Goal: Task Accomplishment & Management: Manage account settings

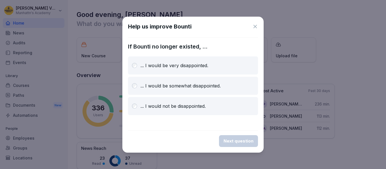
click at [201, 69] on p "... I would be very disappointed." at bounding box center [175, 65] width 68 height 7
click at [247, 140] on div "Next question" at bounding box center [239, 141] width 30 height 6
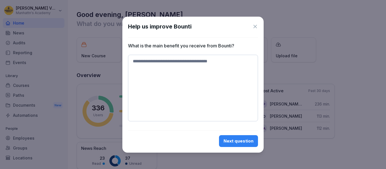
click at [256, 25] on icon at bounding box center [255, 26] width 3 height 3
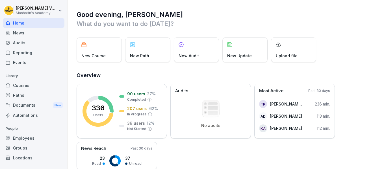
click at [18, 105] on div "Documents New" at bounding box center [34, 105] width 62 height 10
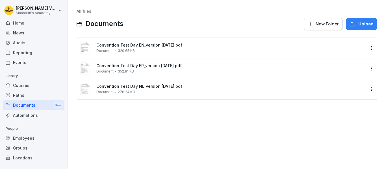
click at [328, 22] on span "New Folder" at bounding box center [327, 24] width 23 height 6
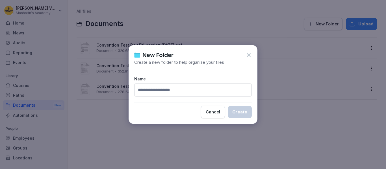
click at [167, 92] on input at bounding box center [193, 90] width 118 height 13
type input "*"
type input "**********"
click at [245, 114] on div "Create" at bounding box center [239, 112] width 15 height 6
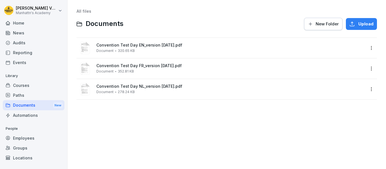
click at [24, 106] on div "Documents New" at bounding box center [34, 105] width 62 height 10
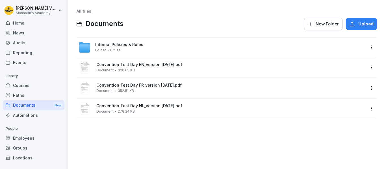
click at [308, 23] on icon "button" at bounding box center [311, 24] width 6 height 6
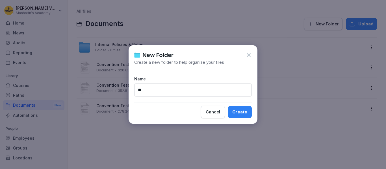
drag, startPoint x: 144, startPoint y: 91, endPoint x: 135, endPoint y: 92, distance: 8.8
click at [135, 92] on input "**" at bounding box center [193, 90] width 118 height 13
drag, startPoint x: 179, startPoint y: 89, endPoint x: 112, endPoint y: 93, distance: 67.7
click at [112, 93] on body "**********" at bounding box center [193, 84] width 386 height 169
type input "**********"
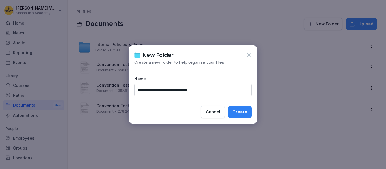
click at [239, 111] on div "Create" at bounding box center [239, 112] width 15 height 6
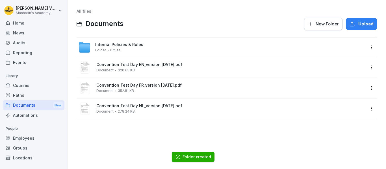
click at [365, 48] on html "[PERSON_NAME]'s Academy Home News Audits Reporting Events Library Courses Paths…" at bounding box center [193, 84] width 386 height 169
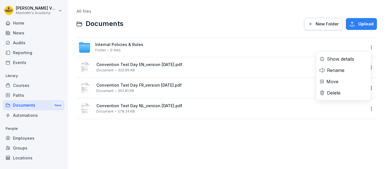
click at [336, 55] on div "Show details" at bounding box center [343, 58] width 55 height 11
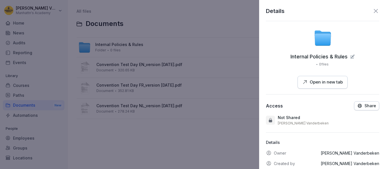
click at [351, 56] on icon at bounding box center [352, 56] width 3 height 3
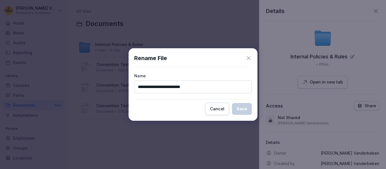
click at [243, 57] on div "Rename File" at bounding box center [193, 58] width 118 height 8
click at [247, 59] on icon at bounding box center [249, 58] width 6 height 6
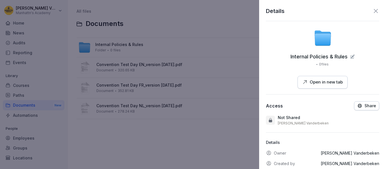
click at [373, 12] on icon at bounding box center [376, 11] width 7 height 7
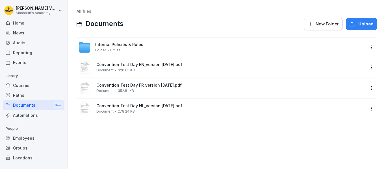
click at [22, 105] on div "Documents New" at bounding box center [34, 105] width 62 height 10
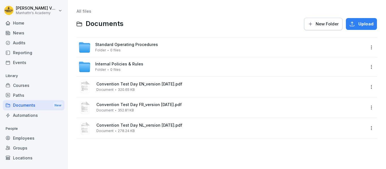
click at [210, 89] on div "Convention Test Day EN_version [DATE].pdf Document 320.65 KB" at bounding box center [230, 87] width 269 height 10
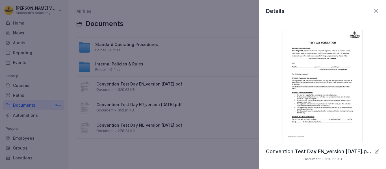
click at [368, 13] on div "Details" at bounding box center [322, 11] width 113 height 8
click at [373, 12] on icon at bounding box center [376, 11] width 7 height 7
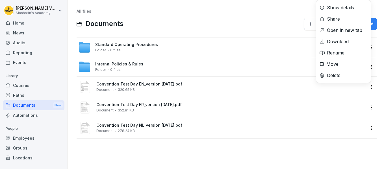
click at [366, 85] on html "[PERSON_NAME]'s Academy Home News Audits Reporting Events Library Courses Paths…" at bounding box center [193, 84] width 386 height 169
click at [339, 63] on div "Move" at bounding box center [343, 64] width 55 height 11
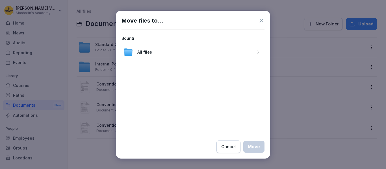
click at [207, 52] on div "All files" at bounding box center [193, 53] width 143 height 14
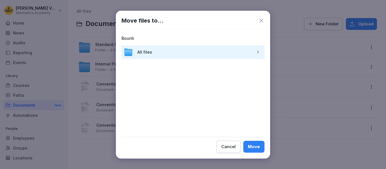
click at [258, 54] on icon "button" at bounding box center [258, 52] width 4 height 4
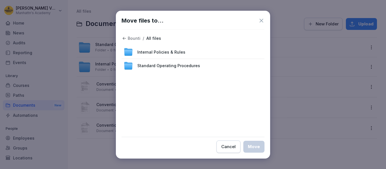
click at [193, 65] on span "Standard Operating Procedures" at bounding box center [168, 66] width 63 height 6
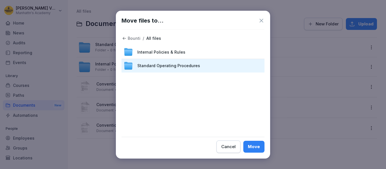
click at [244, 146] on button "Move" at bounding box center [253, 147] width 21 height 12
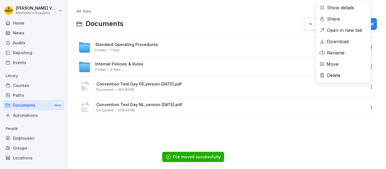
click at [366, 85] on html "[PERSON_NAME]'s Academy Home News Audits Reporting Events Library Courses Paths…" at bounding box center [193, 84] width 386 height 169
click at [347, 61] on div "Move" at bounding box center [343, 64] width 55 height 11
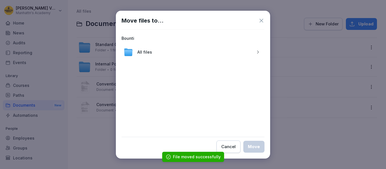
click at [260, 51] on icon "button" at bounding box center [258, 52] width 4 height 4
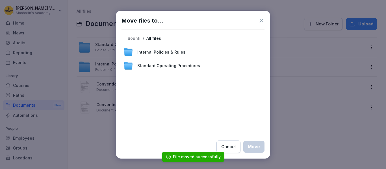
click at [197, 67] on span "Standard Operating Procedures" at bounding box center [168, 66] width 63 height 6
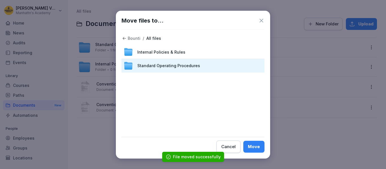
click at [253, 147] on div "Move" at bounding box center [254, 147] width 12 height 6
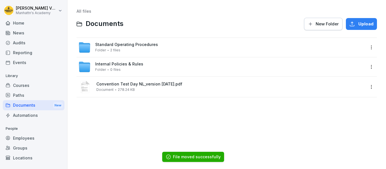
click at [364, 85] on html "[PERSON_NAME]'s Academy Home News Audits Reporting Events Library Courses Paths…" at bounding box center [193, 84] width 386 height 169
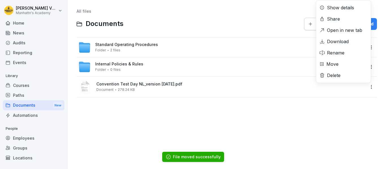
click at [342, 64] on div "Move" at bounding box center [343, 64] width 55 height 11
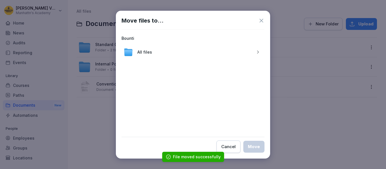
click at [260, 51] on icon "button" at bounding box center [258, 52] width 4 height 4
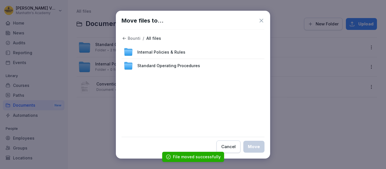
click at [189, 66] on span "Standard Operating Procedures" at bounding box center [168, 66] width 63 height 6
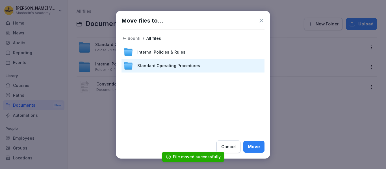
click at [255, 151] on button "Move" at bounding box center [253, 147] width 21 height 12
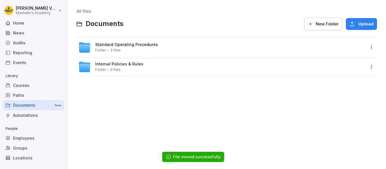
click at [119, 46] on span "Standard Operating Procedures" at bounding box center [126, 44] width 63 height 5
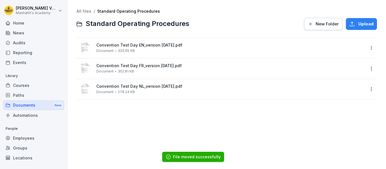
click at [311, 25] on div "New Folder" at bounding box center [323, 24] width 31 height 6
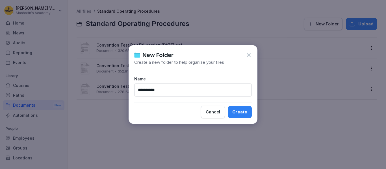
type input "**********"
click at [238, 115] on div "Create" at bounding box center [239, 112] width 15 height 6
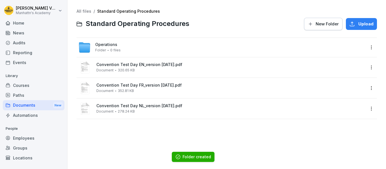
click at [325, 23] on span "New Folder" at bounding box center [327, 24] width 23 height 6
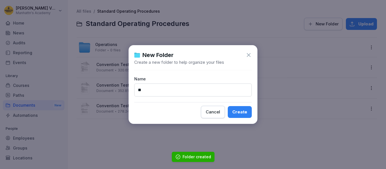
type input "**"
click at [239, 112] on div "Create" at bounding box center [239, 112] width 15 height 6
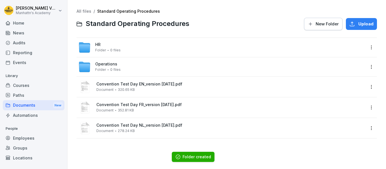
click at [311, 21] on div "New Folder" at bounding box center [323, 24] width 31 height 6
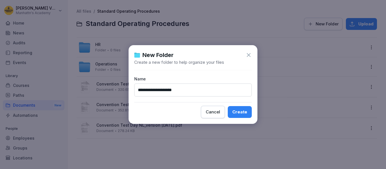
type input "**********"
click at [244, 113] on div "Create" at bounding box center [239, 112] width 15 height 6
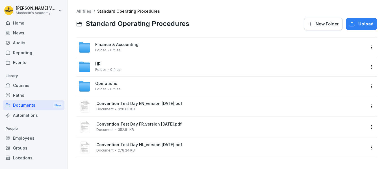
click at [124, 44] on span "Finance & Accounting" at bounding box center [116, 44] width 43 height 5
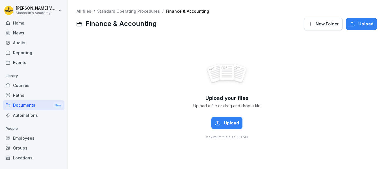
click at [310, 23] on icon "button" at bounding box center [311, 24] width 6 height 6
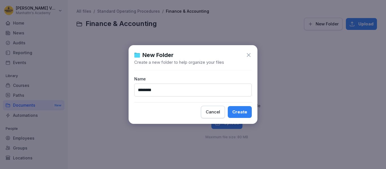
type input "********"
click at [228, 106] on button "Create" at bounding box center [240, 112] width 24 height 12
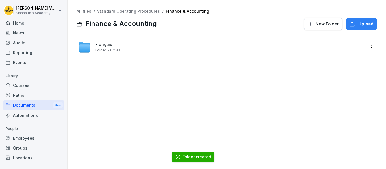
click at [311, 26] on div "New Folder" at bounding box center [323, 24] width 31 height 6
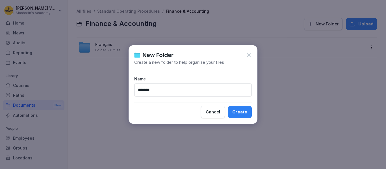
type input "*******"
click at [228, 106] on button "Create" at bounding box center [240, 112] width 24 height 12
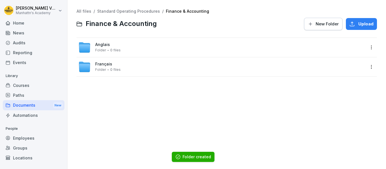
click at [104, 63] on span "Français" at bounding box center [103, 64] width 17 height 5
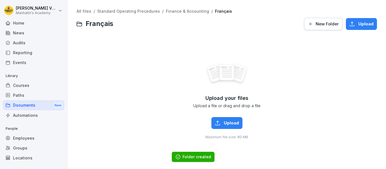
click at [174, 9] on link "Finance & Accounting" at bounding box center [187, 11] width 43 height 5
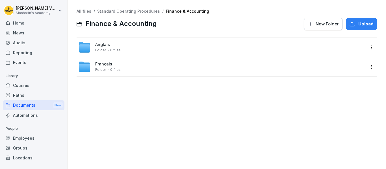
click at [107, 47] on span "Anglais" at bounding box center [102, 44] width 15 height 5
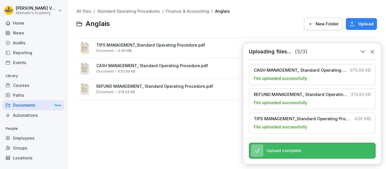
click at [182, 11] on link "Finance & Accounting" at bounding box center [187, 11] width 43 height 5
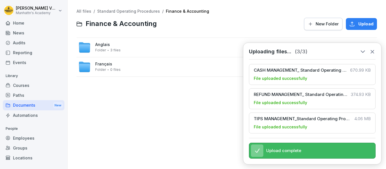
click at [107, 64] on span "Français" at bounding box center [103, 64] width 17 height 5
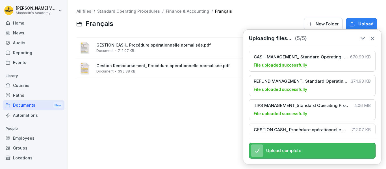
click at [136, 10] on link "Standard Operating Procedures" at bounding box center [128, 11] width 63 height 5
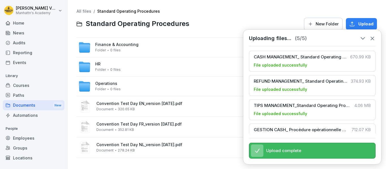
click at [107, 83] on span "Operations" at bounding box center [106, 83] width 22 height 5
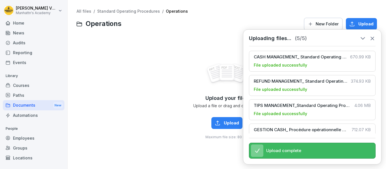
click at [372, 36] on icon at bounding box center [373, 38] width 6 height 6
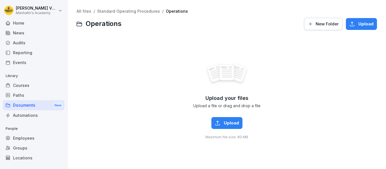
click at [324, 23] on span "New Folder" at bounding box center [327, 24] width 23 height 6
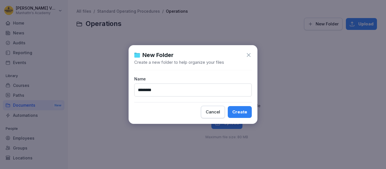
type input "********"
click at [248, 53] on icon at bounding box center [249, 55] width 6 height 6
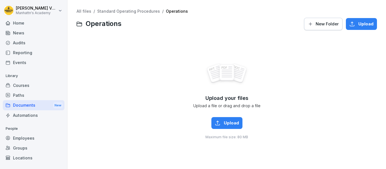
click at [128, 12] on link "Standard Operating Procedures" at bounding box center [128, 11] width 63 height 5
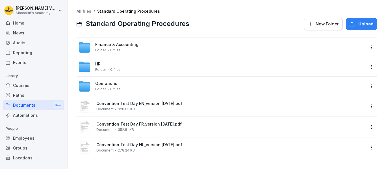
click at [117, 44] on span "Finance & Accounting" at bounding box center [116, 44] width 43 height 5
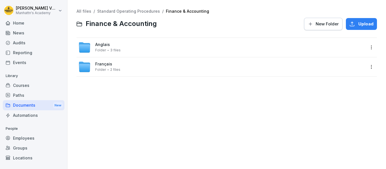
click at [107, 65] on span "Français" at bounding box center [103, 64] width 17 height 5
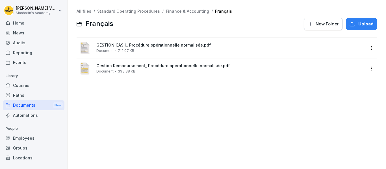
click at [184, 11] on link "Finance & Accounting" at bounding box center [187, 11] width 43 height 5
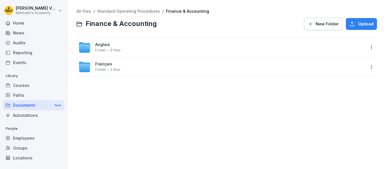
click at [104, 44] on span "Anglais" at bounding box center [102, 44] width 15 height 5
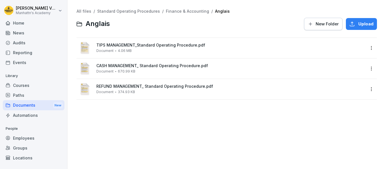
click at [305, 92] on div "REFUND MANAGEMENT_ Standard Operating Procedure.pdf Document 374.93 KB" at bounding box center [230, 89] width 269 height 10
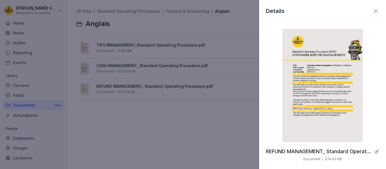
click at [239, 71] on div at bounding box center [193, 84] width 386 height 169
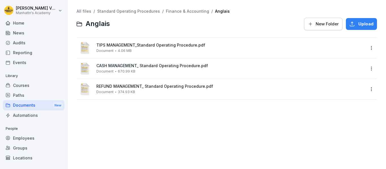
click at [233, 53] on div "TIPS MANAGEMENT_Standard Operating Procedure.pdf Document 4.06 MB" at bounding box center [230, 48] width 269 height 10
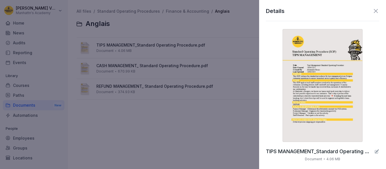
click at [376, 9] on div "Details TIPS MANAGEMENT_Standard Operating Procedure.pdf Document 4.06 MB Open …" at bounding box center [322, 84] width 127 height 169
click at [374, 12] on icon at bounding box center [376, 11] width 7 height 7
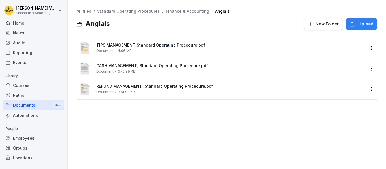
click at [368, 46] on html "[PERSON_NAME]'s Academy Home News Audits Reporting Events Library Courses Paths…" at bounding box center [193, 84] width 386 height 169
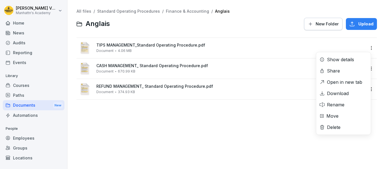
click at [341, 113] on div "Move" at bounding box center [343, 116] width 55 height 11
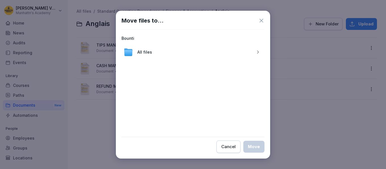
click at [257, 51] on icon "button" at bounding box center [258, 52] width 4 height 4
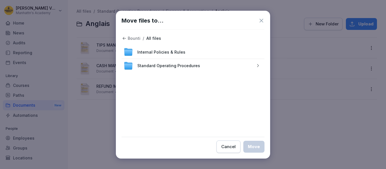
click at [217, 68] on div "Standard Operating Procedures" at bounding box center [193, 66] width 143 height 14
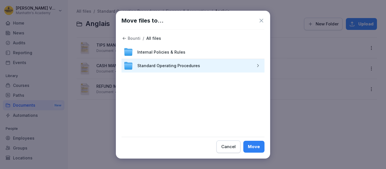
click at [255, 68] on button "button" at bounding box center [257, 65] width 9 height 9
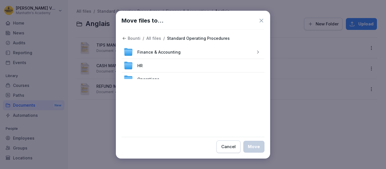
click at [256, 52] on icon "button" at bounding box center [258, 52] width 4 height 4
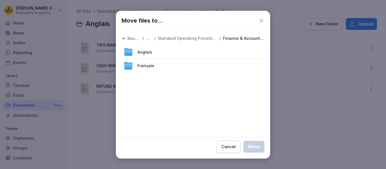
click at [206, 39] on p "Standard Operating Procedures" at bounding box center [187, 38] width 59 height 5
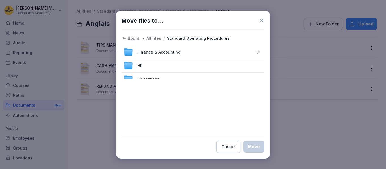
click at [262, 21] on icon at bounding box center [262, 21] width 4 height 4
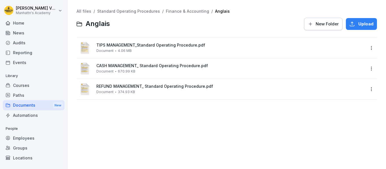
click at [176, 12] on link "Finance & Accounting" at bounding box center [187, 11] width 43 height 5
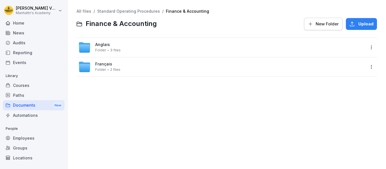
click at [361, 49] on div "Anglais Folder 3 files" at bounding box center [227, 47] width 301 height 19
click at [366, 48] on html "[PERSON_NAME]'s Academy Home News Audits Reporting Events Library Courses Paths…" at bounding box center [193, 84] width 386 height 169
click at [333, 93] on div "Delete" at bounding box center [334, 93] width 14 height 7
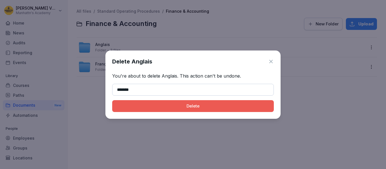
type input "*******"
click at [112, 100] on button "Delete" at bounding box center [193, 106] width 162 height 12
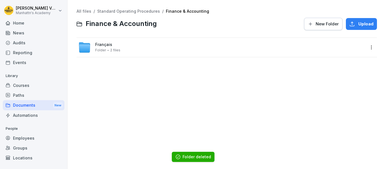
click at [371, 44] on html "[PERSON_NAME]'s Academy Home News Audits Reporting Events Library Courses Paths…" at bounding box center [193, 84] width 386 height 169
click at [334, 92] on div "Delete" at bounding box center [334, 93] width 14 height 7
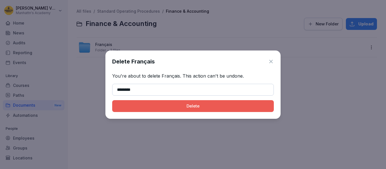
type input "********"
click at [112, 100] on button "Delete" at bounding box center [193, 106] width 162 height 12
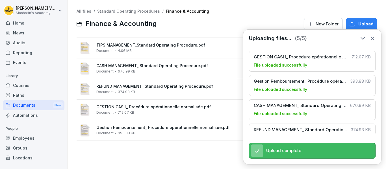
click at [373, 39] on icon at bounding box center [372, 38] width 3 height 3
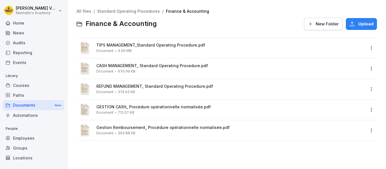
click at [372, 48] on div "TIPS MANAGEMENT_Standard Operating Procedure.pdf Document 4.06 MB" at bounding box center [227, 48] width 301 height 20
click at [368, 48] on html "[PERSON_NAME]'s Academy Home News Audits Reporting Events Library Courses Paths…" at bounding box center [193, 84] width 386 height 169
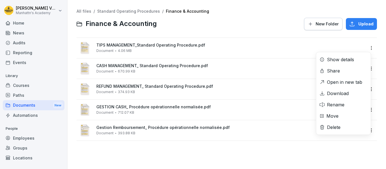
click at [340, 102] on div "Rename" at bounding box center [336, 105] width 18 height 7
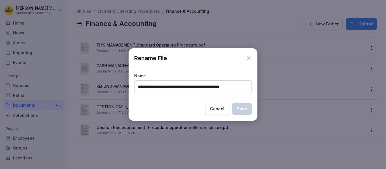
type input "*"
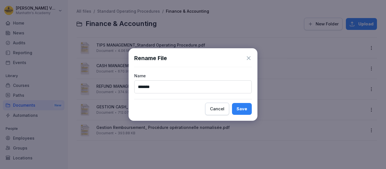
type input "*******"
click at [232, 103] on button "Save" at bounding box center [242, 109] width 20 height 12
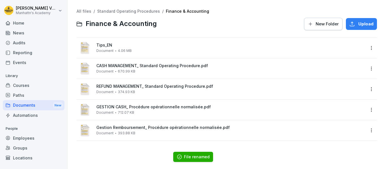
click at [368, 72] on html "[PERSON_NAME]'s Academy Home News Audits Reporting Events Library Courses Paths…" at bounding box center [193, 84] width 386 height 169
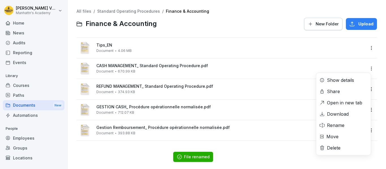
click at [341, 125] on div "Rename" at bounding box center [336, 125] width 18 height 7
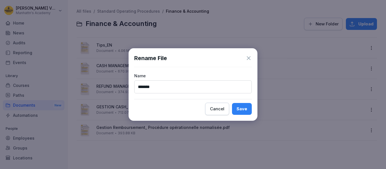
type input "*******"
click at [232, 103] on button "Save" at bounding box center [242, 109] width 20 height 12
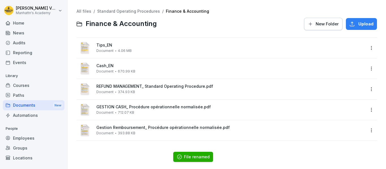
click at [366, 90] on html "[PERSON_NAME]'s Academy Home News Audits Reporting Events Library Courses Paths…" at bounding box center [193, 84] width 386 height 169
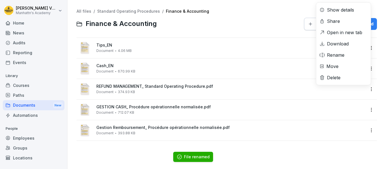
click at [338, 53] on div "Rename" at bounding box center [336, 55] width 18 height 7
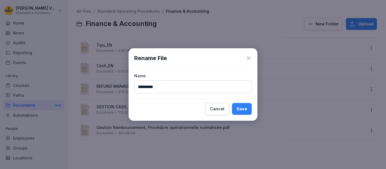
type input "*********"
click at [240, 112] on div "Save" at bounding box center [242, 109] width 11 height 6
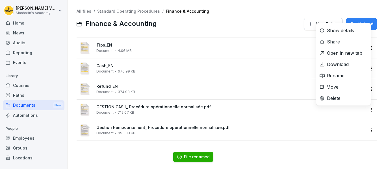
click at [368, 110] on html "[PERSON_NAME]'s Academy Home News Audits Reporting Events Library Courses Paths…" at bounding box center [193, 84] width 386 height 169
click at [335, 73] on div "Rename" at bounding box center [336, 75] width 18 height 7
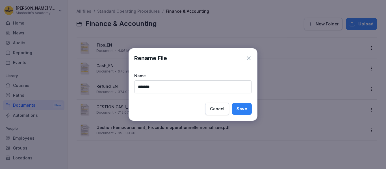
type input "*******"
click at [247, 110] on div "Save" at bounding box center [242, 109] width 11 height 6
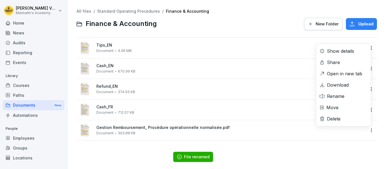
click at [364, 129] on html "[PERSON_NAME]'s Academy Home News Audits Reporting Events Library Courses Paths…" at bounding box center [193, 84] width 386 height 169
click at [339, 94] on div "Rename" at bounding box center [336, 96] width 18 height 7
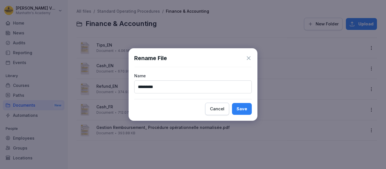
type input "*********"
click at [243, 106] on div "Save" at bounding box center [242, 109] width 11 height 6
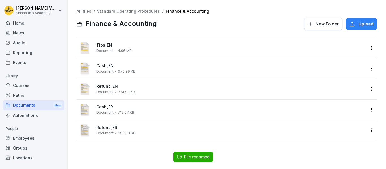
click at [140, 11] on link "Standard Operating Procedures" at bounding box center [128, 11] width 63 height 5
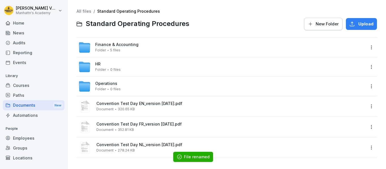
click at [115, 43] on span "Finance & Accounting" at bounding box center [116, 44] width 43 height 5
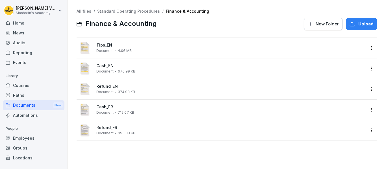
click at [366, 48] on html "[PERSON_NAME]'s Academy Home News Audits Reporting Events Library Courses Paths…" at bounding box center [193, 84] width 386 height 169
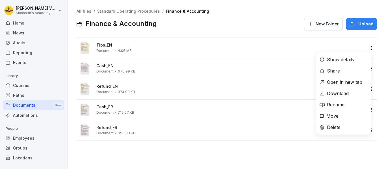
click at [345, 60] on div "Show details" at bounding box center [340, 59] width 27 height 7
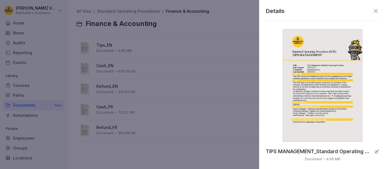
click at [373, 9] on icon at bounding box center [376, 11] width 7 height 7
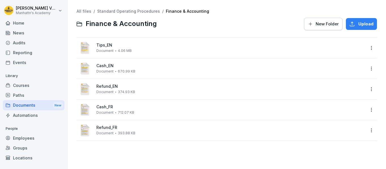
click at [148, 10] on link "Standard Operating Procedures" at bounding box center [128, 11] width 63 height 5
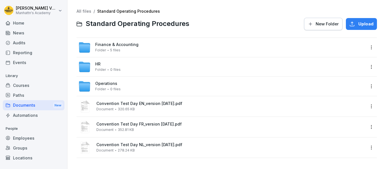
click at [367, 46] on html "[PERSON_NAME]'s Academy Home News Audits Reporting Events Library Courses Paths…" at bounding box center [193, 84] width 386 height 169
click at [340, 60] on div "Show details" at bounding box center [340, 59] width 27 height 7
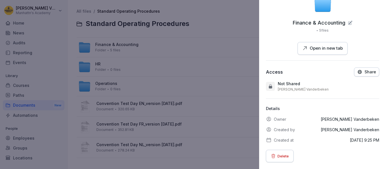
scroll to position [38, 0]
click at [211, 24] on div at bounding box center [193, 84] width 386 height 169
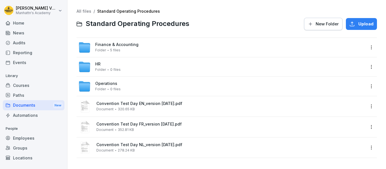
click at [109, 51] on div "Folder 5 files" at bounding box center [107, 50] width 25 height 4
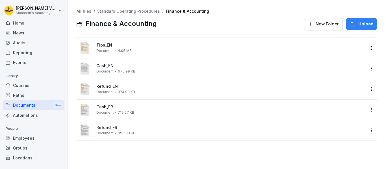
click at [24, 105] on div "Documents New" at bounding box center [34, 105] width 62 height 10
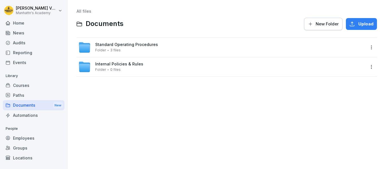
click at [131, 47] on span "Standard Operating Procedures" at bounding box center [126, 44] width 63 height 5
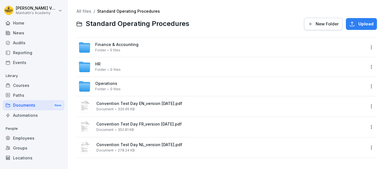
click at [109, 85] on span "Operations" at bounding box center [106, 83] width 22 height 5
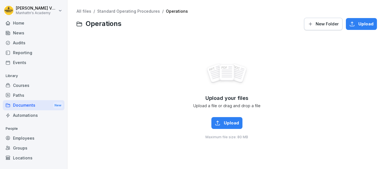
click at [105, 12] on link "Standard Operating Procedures" at bounding box center [128, 11] width 63 height 5
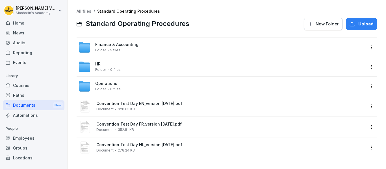
click at [99, 63] on span "HR" at bounding box center [97, 64] width 5 height 5
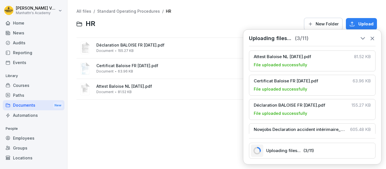
click at [332, 154] on div at bounding box center [343, 151] width 52 height 12
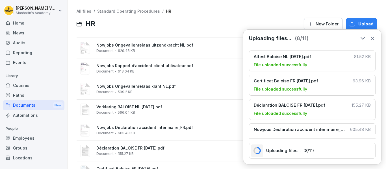
click at [374, 39] on icon at bounding box center [373, 38] width 6 height 6
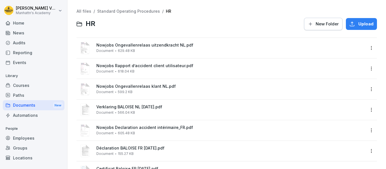
click at [368, 46] on html "[PERSON_NAME]'s Academy Home News Audits Reporting Events Library Courses Paths…" at bounding box center [193, 84] width 386 height 169
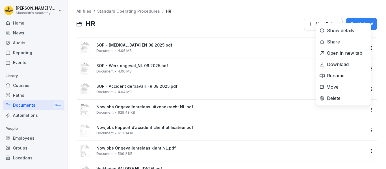
click at [246, 27] on html "[PERSON_NAME]'s Academy Home News Audits Reporting Events Library Courses Paths…" at bounding box center [193, 84] width 386 height 169
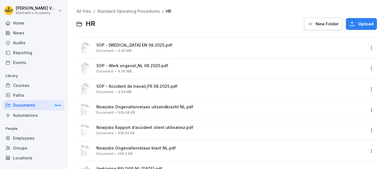
click at [370, 47] on html "[PERSON_NAME]'s Academy Home News Audits Reporting Events Library Courses Paths…" at bounding box center [193, 84] width 386 height 169
drag, startPoint x: 324, startPoint y: 44, endPoint x: 216, endPoint y: 158, distance: 156.8
click at [223, 155] on html "[PERSON_NAME]'s Academy Home News Audits Reporting Events Library Courses Paths…" at bounding box center [193, 84] width 386 height 169
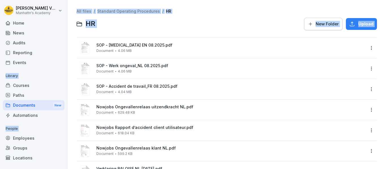
click at [176, 24] on div at bounding box center [200, 24] width 202 height 14
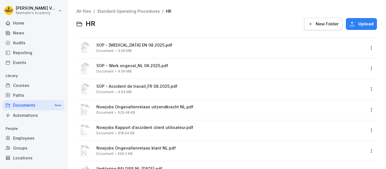
click at [323, 27] on button "New Folder" at bounding box center [323, 24] width 38 height 12
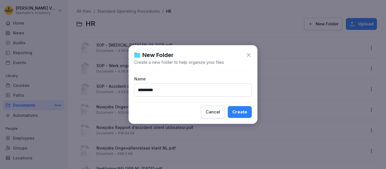
type input "*********"
click at [243, 109] on div "Create" at bounding box center [239, 112] width 15 height 6
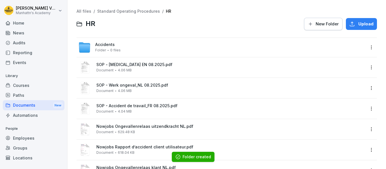
click at [365, 69] on html "[PERSON_NAME]'s Academy Home News Audits Reporting Events Library Courses Paths…" at bounding box center [193, 84] width 386 height 169
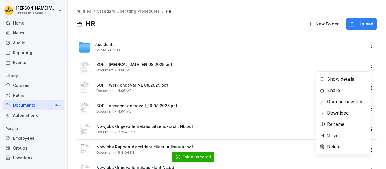
click at [333, 134] on div "Move" at bounding box center [333, 135] width 12 height 7
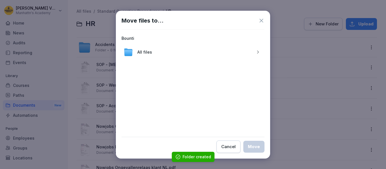
click at [151, 49] on span "All files" at bounding box center [144, 52] width 15 height 6
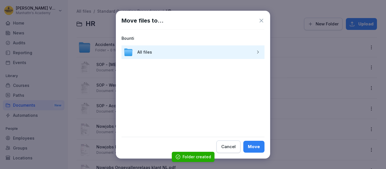
click at [158, 52] on div "All files" at bounding box center [193, 53] width 143 height 14
click at [257, 52] on icon "button" at bounding box center [258, 52] width 4 height 4
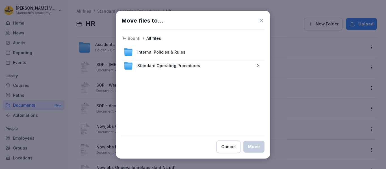
click at [248, 62] on div "Standard Operating Procedures" at bounding box center [193, 66] width 143 height 14
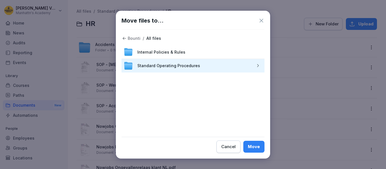
click at [256, 66] on icon "button" at bounding box center [258, 66] width 4 height 4
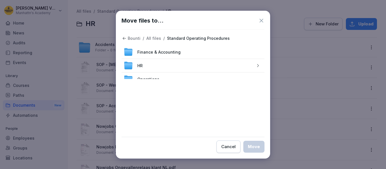
click at [193, 64] on div "HR" at bounding box center [193, 66] width 143 height 14
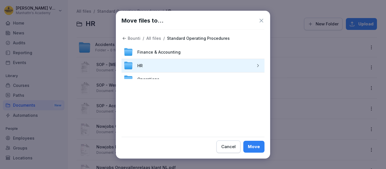
click at [256, 65] on div "button" at bounding box center [257, 66] width 9 height 4
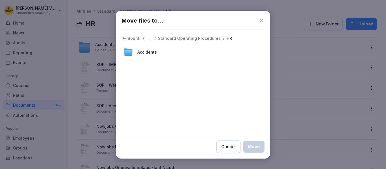
click at [184, 55] on div "Accidents" at bounding box center [193, 53] width 143 height 14
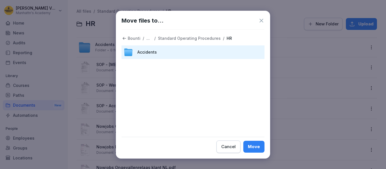
click at [252, 146] on div "Move" at bounding box center [254, 147] width 12 height 6
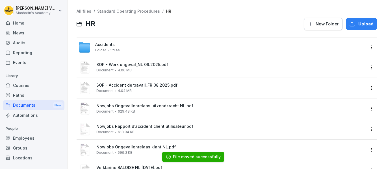
click at [372, 67] on div "SOP - Werk ongeval_NL 08.2025.pdf Document 4.06 MB" at bounding box center [227, 67] width 301 height 20
click at [368, 68] on html "[PERSON_NAME]'s Academy Home News Audits Reporting Events Library Courses Paths…" at bounding box center [193, 84] width 386 height 169
click at [367, 48] on html "[PERSON_NAME]'s Academy Home News Audits Reporting Events Library Courses Paths…" at bounding box center [193, 84] width 386 height 169
click at [233, 49] on div "Accidents Folder 1 files" at bounding box center [221, 47] width 287 height 12
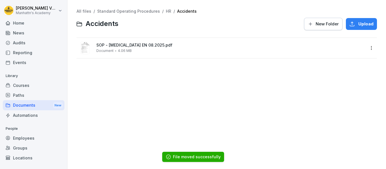
click at [366, 50] on html "[PERSON_NAME]'s Academy Home News Audits Reporting Events Library Courses Paths…" at bounding box center [193, 84] width 386 height 169
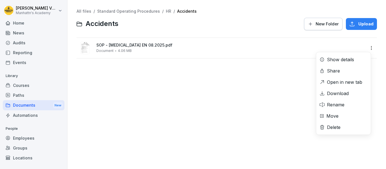
click at [338, 129] on div "Delete" at bounding box center [334, 127] width 14 height 7
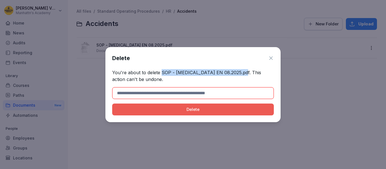
drag, startPoint x: 161, startPoint y: 71, endPoint x: 241, endPoint y: 69, distance: 79.8
click at [241, 69] on p "You're about to delete SOP - [MEDICAL_DATA] EN 08.2025.pdf. This action can't b…" at bounding box center [193, 76] width 162 height 14
copy p "SOP - [MEDICAL_DATA] EN 08.2025.pdf"
click at [269, 60] on icon at bounding box center [271, 58] width 6 height 6
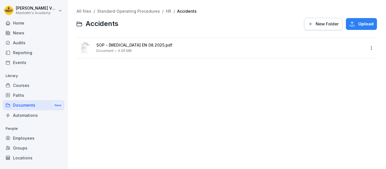
click at [168, 10] on div "All files / Standard Operating Procedures / HR / Accidents" at bounding box center [227, 11] width 301 height 5
click at [166, 12] on link "HR" at bounding box center [168, 11] width 5 height 5
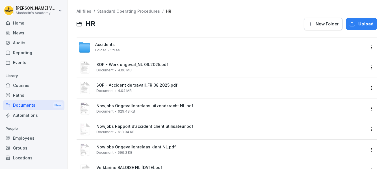
click at [369, 68] on html "[PERSON_NAME]'s Academy Home News Audits Reporting Events Library Courses Paths…" at bounding box center [193, 84] width 386 height 169
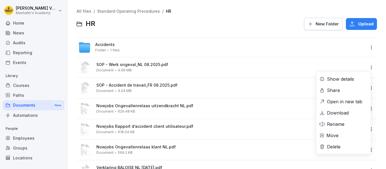
click at [335, 138] on div "Move" at bounding box center [333, 135] width 12 height 7
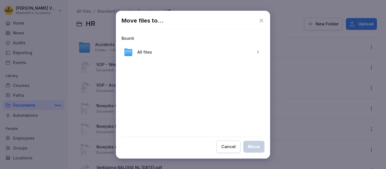
click at [260, 52] on icon "button" at bounding box center [258, 52] width 4 height 4
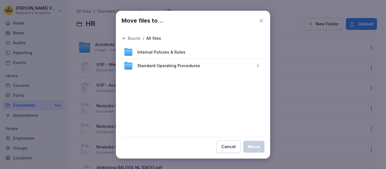
click at [258, 65] on icon "button" at bounding box center [258, 65] width 2 height 3
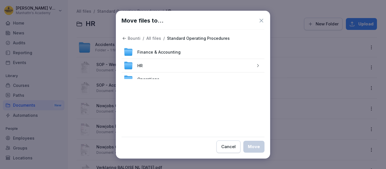
click at [258, 64] on div "button" at bounding box center [257, 66] width 9 height 4
click at [150, 52] on span "Accidents" at bounding box center [147, 52] width 20 height 6
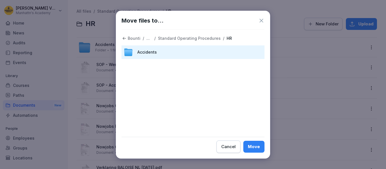
click at [251, 144] on div "Move" at bounding box center [254, 147] width 12 height 6
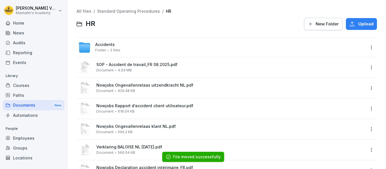
click at [365, 70] on html "[PERSON_NAME]'s Academy Home News Audits Reporting Events Library Courses Paths…" at bounding box center [193, 84] width 386 height 169
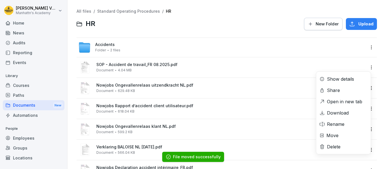
click at [338, 135] on div "Move" at bounding box center [333, 135] width 12 height 7
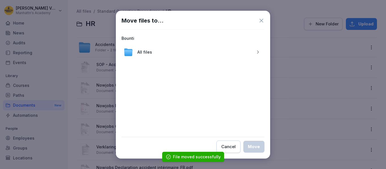
click at [259, 55] on button "button" at bounding box center [257, 52] width 9 height 9
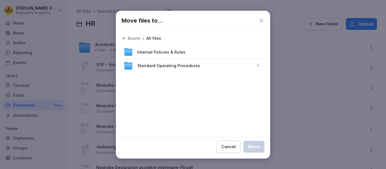
click at [258, 62] on button "button" at bounding box center [257, 65] width 9 height 9
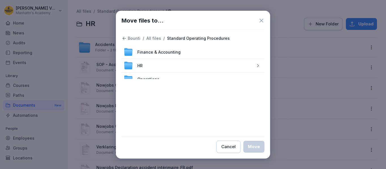
click at [256, 65] on icon "button" at bounding box center [258, 66] width 4 height 4
click at [139, 52] on span "Accidents" at bounding box center [147, 52] width 20 height 6
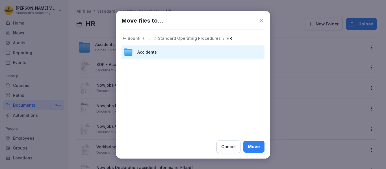
click at [254, 146] on div "Move" at bounding box center [254, 147] width 12 height 6
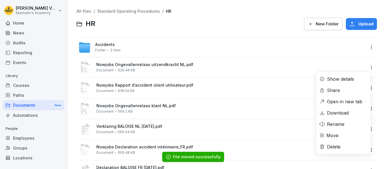
click at [368, 65] on html "[PERSON_NAME]'s Academy Home News Audits Reporting Events Library Courses Paths…" at bounding box center [193, 84] width 386 height 169
click at [335, 139] on div "Move" at bounding box center [333, 135] width 12 height 7
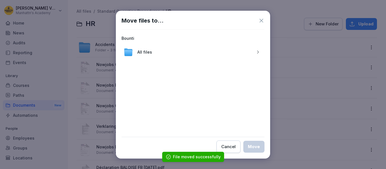
click at [255, 52] on div "button" at bounding box center [257, 52] width 9 height 4
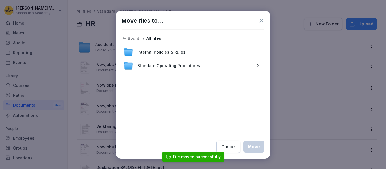
click at [262, 64] on div "button" at bounding box center [257, 66] width 9 height 4
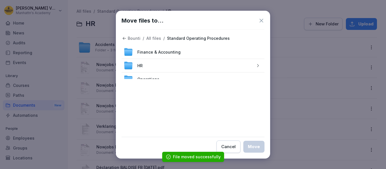
click at [256, 64] on icon "button" at bounding box center [258, 66] width 4 height 4
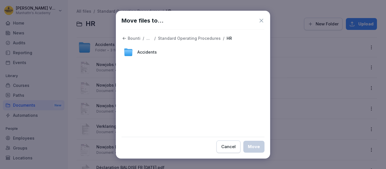
click at [168, 52] on div "Accidents" at bounding box center [193, 53] width 143 height 14
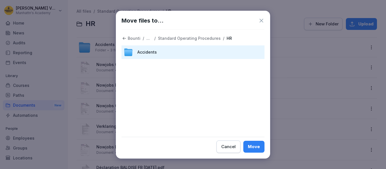
click at [256, 148] on div "Move" at bounding box center [254, 147] width 12 height 6
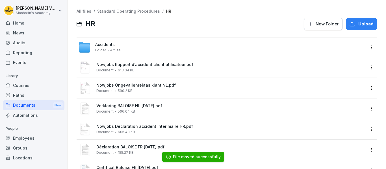
click at [365, 67] on html "[PERSON_NAME]'s Academy Home News Audits Reporting Events Library Courses Paths…" at bounding box center [193, 84] width 386 height 169
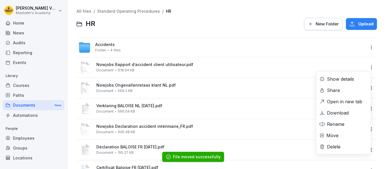
click at [336, 134] on div "Move" at bounding box center [333, 135] width 12 height 7
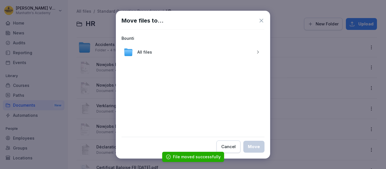
click at [255, 51] on div "button" at bounding box center [257, 52] width 9 height 4
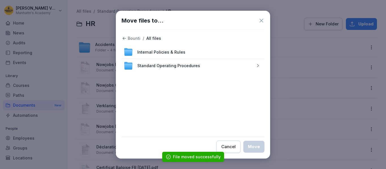
click at [199, 66] on div "Standard Operating Procedures" at bounding box center [193, 66] width 143 height 14
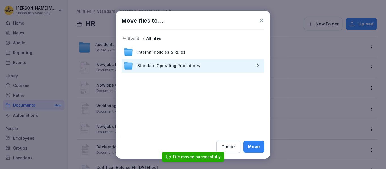
click at [264, 65] on div "Standard Operating Procedures" at bounding box center [193, 66] width 143 height 14
click at [257, 66] on icon "button" at bounding box center [258, 66] width 4 height 4
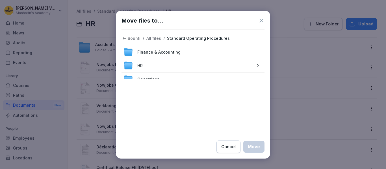
click at [243, 64] on div "HR" at bounding box center [193, 66] width 143 height 14
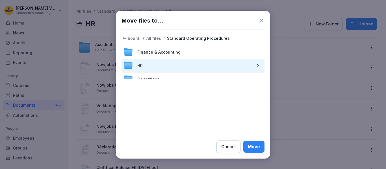
click at [256, 65] on icon "button" at bounding box center [258, 66] width 4 height 4
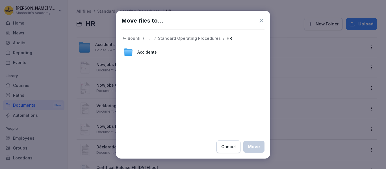
click at [143, 55] on span "Accidents" at bounding box center [147, 52] width 20 height 6
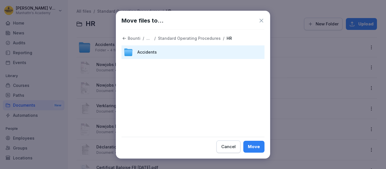
click at [251, 148] on div "Move" at bounding box center [254, 147] width 12 height 6
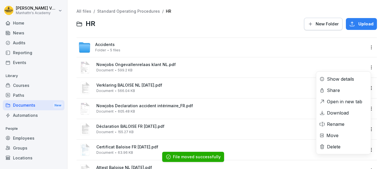
click at [367, 68] on html "[PERSON_NAME]'s Academy Home News Audits Reporting Events Library Courses Paths…" at bounding box center [193, 84] width 386 height 169
click at [337, 135] on div "Move" at bounding box center [333, 135] width 12 height 7
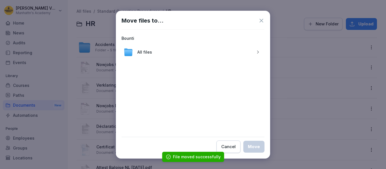
click at [259, 51] on icon "button" at bounding box center [258, 52] width 4 height 4
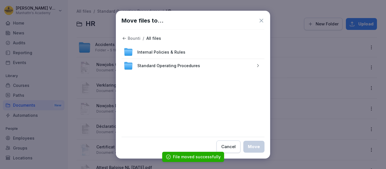
click at [200, 66] on div "Standard Operating Procedures" at bounding box center [193, 66] width 143 height 14
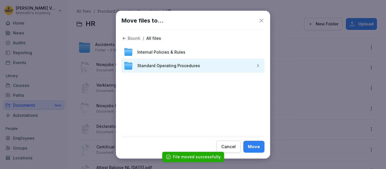
click at [253, 65] on div "Standard Operating Procedures" at bounding box center [193, 66] width 143 height 14
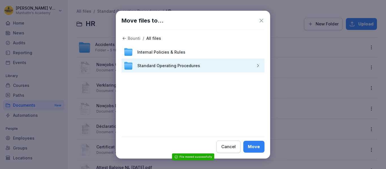
click at [258, 67] on icon "button" at bounding box center [258, 65] width 2 height 3
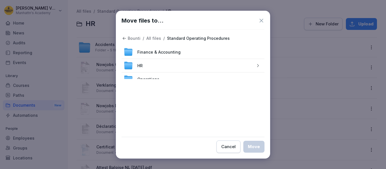
click at [256, 63] on button "button" at bounding box center [257, 65] width 9 height 9
click at [172, 51] on div "Accidents" at bounding box center [193, 53] width 143 height 14
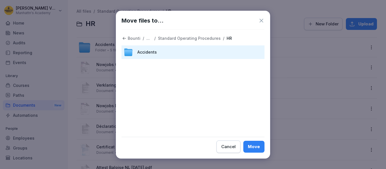
click at [253, 148] on div "Move" at bounding box center [254, 147] width 12 height 6
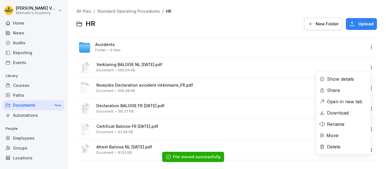
click at [366, 68] on html "[PERSON_NAME]'s Academy Home News Audits Reporting Events Library Courses Paths…" at bounding box center [193, 84] width 386 height 169
click at [333, 136] on div "Move" at bounding box center [333, 135] width 12 height 7
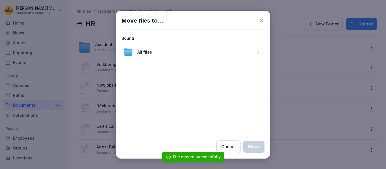
click at [260, 50] on button "button" at bounding box center [257, 52] width 9 height 9
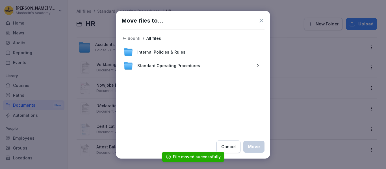
click at [256, 64] on icon "button" at bounding box center [258, 66] width 4 height 4
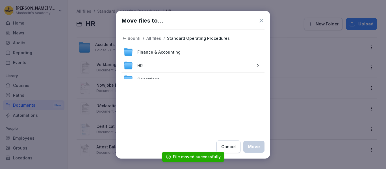
click at [256, 64] on icon "button" at bounding box center [258, 66] width 4 height 4
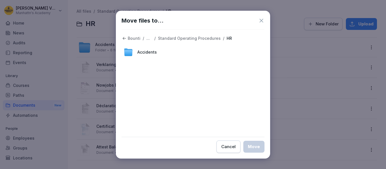
drag, startPoint x: 156, startPoint y: 53, endPoint x: 162, endPoint y: 56, distance: 6.7
click at [156, 53] on span "Accidents" at bounding box center [147, 52] width 20 height 6
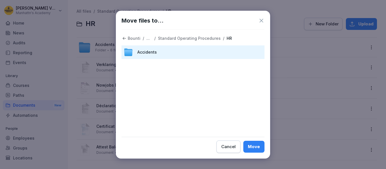
click at [257, 145] on div "Move" at bounding box center [254, 147] width 12 height 6
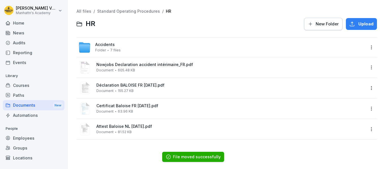
click at [368, 69] on html "[PERSON_NAME]'s Academy Home News Audits Reporting Events Library Courses Paths…" at bounding box center [193, 84] width 386 height 169
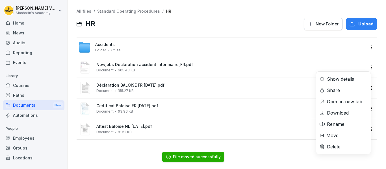
click at [339, 132] on div "Move" at bounding box center [343, 135] width 55 height 11
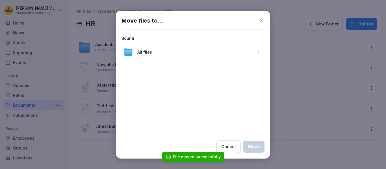
click at [260, 50] on button "button" at bounding box center [257, 52] width 9 height 9
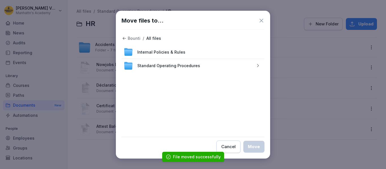
click at [241, 66] on div "Standard Operating Procedures" at bounding box center [193, 66] width 143 height 14
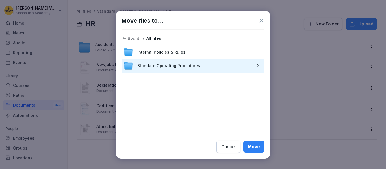
click at [261, 68] on button "button" at bounding box center [257, 65] width 9 height 9
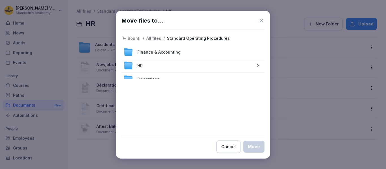
click at [213, 65] on div "HR" at bounding box center [193, 66] width 143 height 14
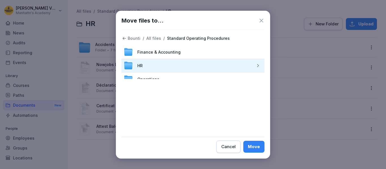
click at [256, 67] on icon "button" at bounding box center [258, 66] width 4 height 4
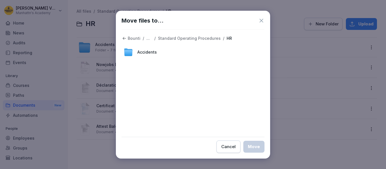
click at [146, 51] on span "Accidents" at bounding box center [147, 52] width 20 height 6
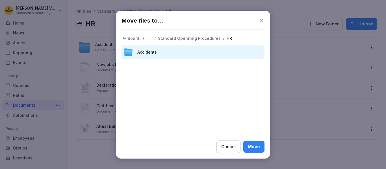
click at [251, 145] on div "Move" at bounding box center [254, 147] width 12 height 6
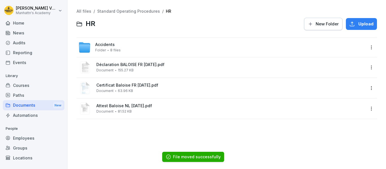
click at [364, 70] on html "[PERSON_NAME]'s Academy Home News Audits Reporting Events Library Courses Paths…" at bounding box center [193, 84] width 386 height 169
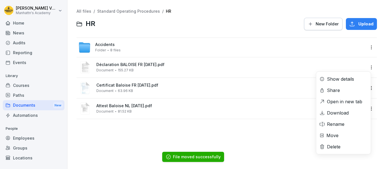
click at [335, 133] on div "Move" at bounding box center [333, 135] width 12 height 7
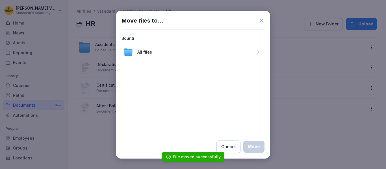
click at [256, 53] on icon "button" at bounding box center [258, 52] width 4 height 4
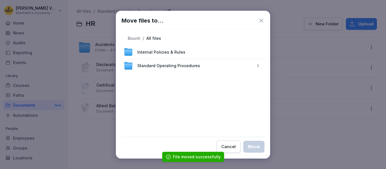
click at [257, 64] on icon "button" at bounding box center [258, 66] width 4 height 4
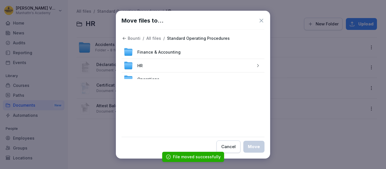
click at [257, 64] on div "button" at bounding box center [257, 66] width 9 height 4
click at [144, 50] on span "Accidents" at bounding box center [147, 52] width 20 height 6
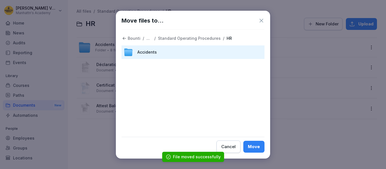
click at [253, 144] on div "Move" at bounding box center [254, 147] width 12 height 6
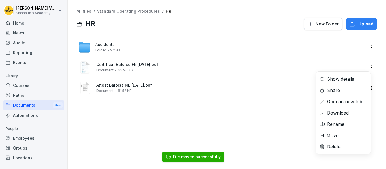
click at [366, 68] on html "[PERSON_NAME]'s Academy Home News Audits Reporting Events Library Courses Paths…" at bounding box center [193, 84] width 386 height 169
click at [340, 136] on div "Move" at bounding box center [343, 135] width 55 height 11
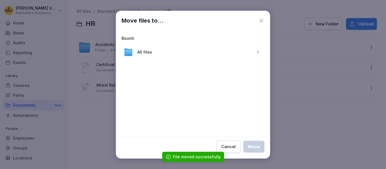
click at [259, 53] on icon "button" at bounding box center [258, 52] width 4 height 4
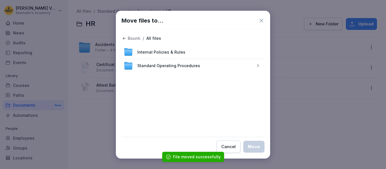
click at [261, 63] on button "button" at bounding box center [257, 65] width 9 height 9
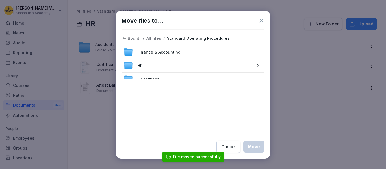
click at [256, 66] on div "button" at bounding box center [257, 66] width 9 height 4
click at [138, 53] on span "Accidents" at bounding box center [147, 52] width 20 height 6
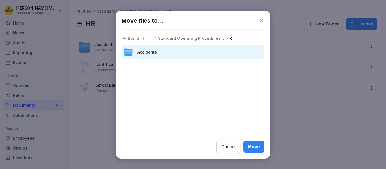
click at [248, 143] on button "Move" at bounding box center [253, 147] width 21 height 12
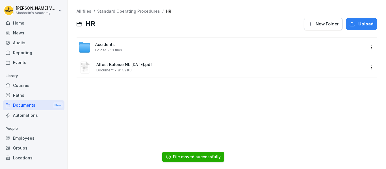
click at [366, 67] on html "[PERSON_NAME]'s Academy Home News Audits Reporting Events Library Courses Paths…" at bounding box center [193, 84] width 386 height 169
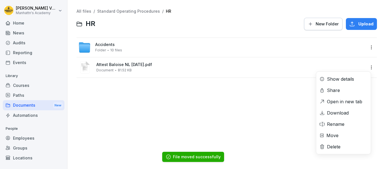
click at [339, 135] on div "Move" at bounding box center [343, 135] width 55 height 11
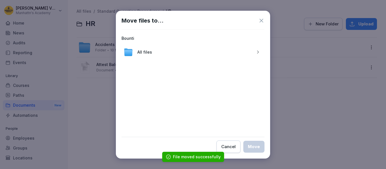
click at [259, 51] on icon "button" at bounding box center [258, 52] width 4 height 4
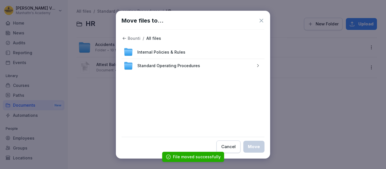
click at [258, 63] on button "button" at bounding box center [257, 65] width 9 height 9
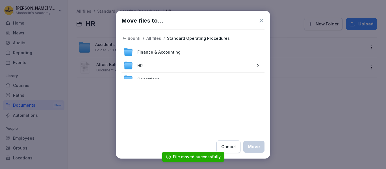
click at [239, 68] on div "HR" at bounding box center [193, 66] width 143 height 14
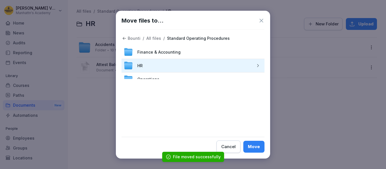
click at [256, 66] on icon "button" at bounding box center [258, 66] width 4 height 4
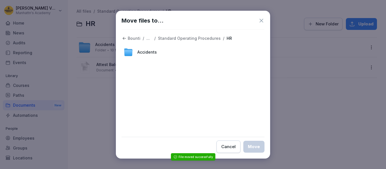
click at [248, 55] on div "Accidents" at bounding box center [193, 53] width 143 height 14
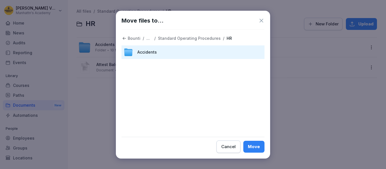
drag, startPoint x: 257, startPoint y: 152, endPoint x: 246, endPoint y: 136, distance: 19.5
click at [256, 151] on button "Move" at bounding box center [253, 147] width 21 height 12
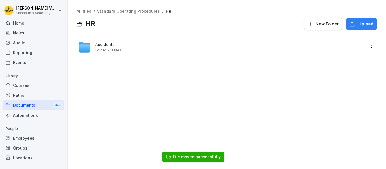
click at [110, 51] on span "11 files" at bounding box center [115, 50] width 11 height 4
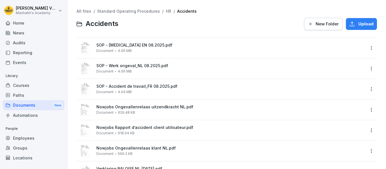
click at [166, 12] on link "HR" at bounding box center [168, 11] width 5 height 5
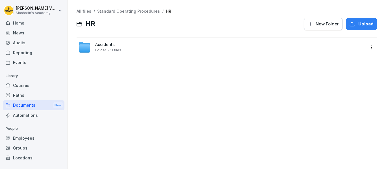
click at [366, 48] on html "[PERSON_NAME]'s Academy Home News Audits Reporting Events Library Courses Paths…" at bounding box center [193, 84] width 386 height 169
click at [333, 71] on div "Rename" at bounding box center [336, 70] width 18 height 7
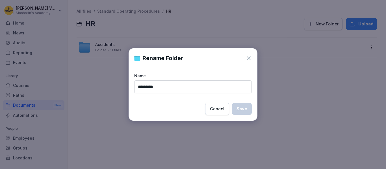
click at [170, 87] on input "*********" at bounding box center [193, 87] width 118 height 13
type input "**********"
click at [242, 107] on div "Save" at bounding box center [242, 109] width 11 height 6
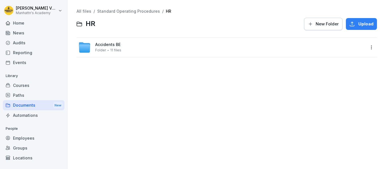
click at [135, 11] on link "Standard Operating Procedures" at bounding box center [128, 11] width 63 height 5
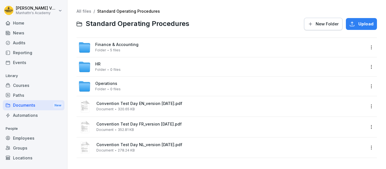
click at [101, 63] on div "HR Folder 0 files" at bounding box center [107, 67] width 25 height 10
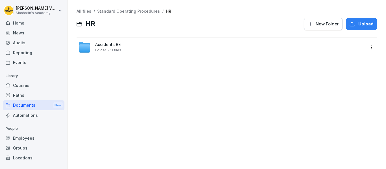
click at [88, 9] on link "All files" at bounding box center [84, 11] width 15 height 5
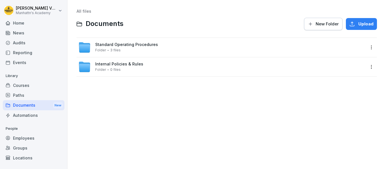
click at [123, 64] on span "Internal Policies & Rules" at bounding box center [119, 64] width 48 height 5
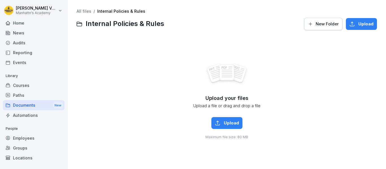
click at [316, 24] on span "New Folder" at bounding box center [327, 24] width 23 height 6
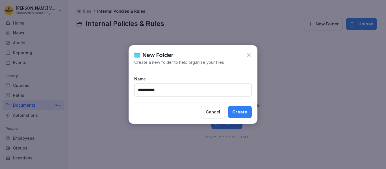
type input "**********"
click at [228, 106] on button "Create" at bounding box center [240, 112] width 24 height 12
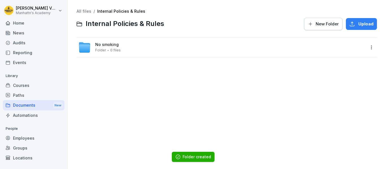
click at [116, 40] on div "No smoking Folder 0 files" at bounding box center [227, 47] width 301 height 19
click at [116, 50] on span "0 files" at bounding box center [115, 50] width 10 height 4
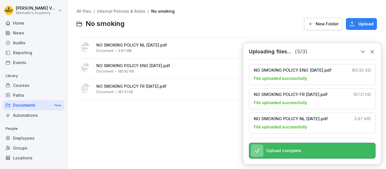
click at [132, 12] on link "Internal Policies & Rules" at bounding box center [121, 11] width 48 height 5
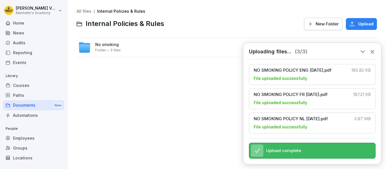
click at [319, 27] on span "New Folder" at bounding box center [327, 24] width 23 height 6
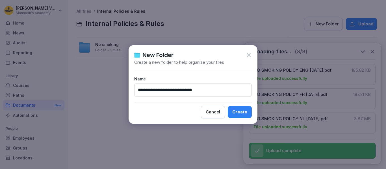
type input "**********"
click at [238, 113] on div "Create" at bounding box center [239, 112] width 15 height 6
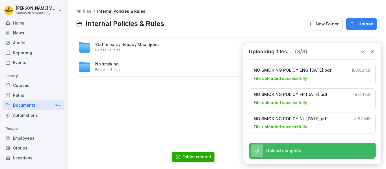
click at [126, 51] on div "Staff meals / Repas / Maaltijden Folder 0 files" at bounding box center [127, 47] width 64 height 10
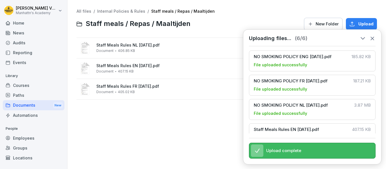
click at [128, 10] on link "Internal Policies & Rules" at bounding box center [121, 11] width 48 height 5
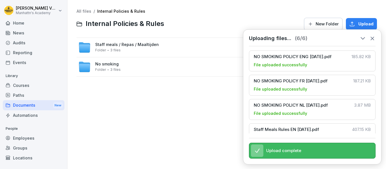
click at [325, 19] on button "New Folder" at bounding box center [323, 24] width 38 height 12
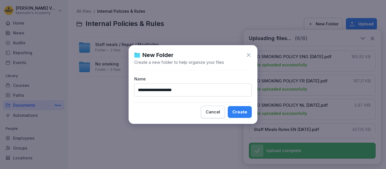
type input "**********"
click at [236, 111] on div "Create" at bounding box center [239, 112] width 15 height 6
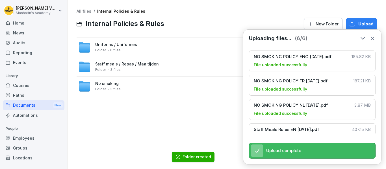
click at [110, 43] on span "Uniforms / Uniformes" at bounding box center [116, 44] width 42 height 5
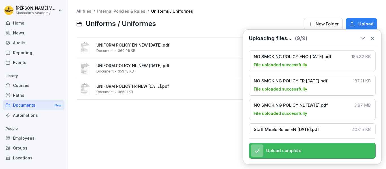
click at [126, 10] on link "Internal Policies & Rules" at bounding box center [121, 11] width 48 height 5
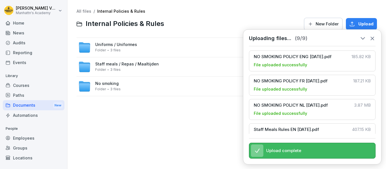
click at [79, 10] on link "All files" at bounding box center [84, 11] width 15 height 5
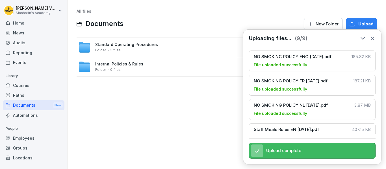
click at [122, 44] on span "Standard Operating Procedures" at bounding box center [126, 44] width 63 height 5
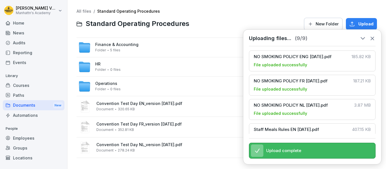
click at [101, 62] on span "HR" at bounding box center [97, 64] width 5 height 5
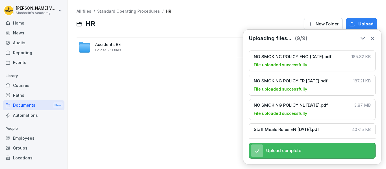
click at [323, 21] on span "New Folder" at bounding box center [327, 24] width 23 height 6
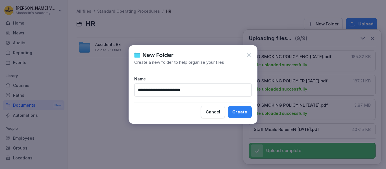
type input "**********"
click at [242, 111] on div "Create" at bounding box center [239, 112] width 15 height 6
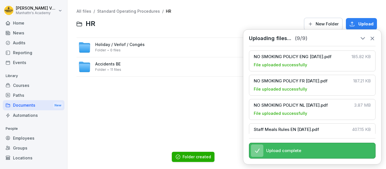
click at [111, 46] on span "Holiday / Verlof / Congés" at bounding box center [119, 44] width 49 height 5
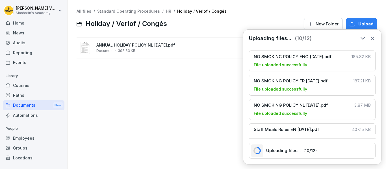
click at [166, 10] on link "HR" at bounding box center [168, 11] width 5 height 5
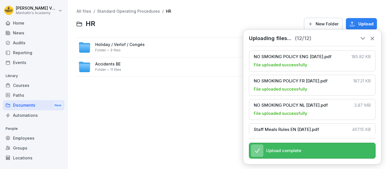
drag, startPoint x: 195, startPoint y: 70, endPoint x: 135, endPoint y: 13, distance: 83.4
click at [135, 13] on link "Standard Operating Procedures" at bounding box center [128, 11] width 63 height 5
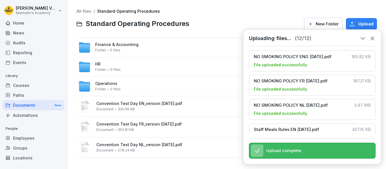
click at [361, 38] on icon at bounding box center [363, 38] width 6 height 6
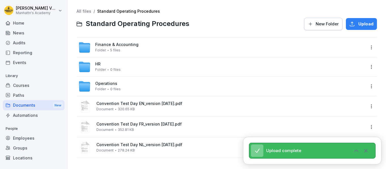
click at [304, 69] on div "HR Folder 0 files" at bounding box center [221, 67] width 287 height 12
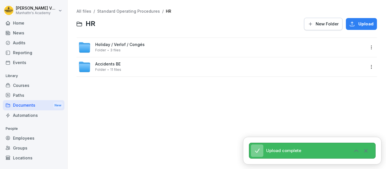
click at [367, 66] on html "[PERSON_NAME]'s Academy Home News Audits Reporting Events Library Courses Paths…" at bounding box center [193, 84] width 386 height 169
click at [334, 89] on div "Rename" at bounding box center [336, 90] width 18 height 7
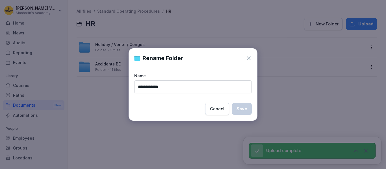
click at [175, 87] on input "**********" at bounding box center [193, 87] width 118 height 13
type input "*********"
click at [232, 103] on button "Save" at bounding box center [242, 109] width 20 height 12
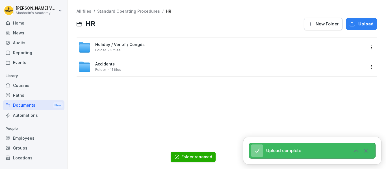
click at [135, 9] on link "Standard Operating Procedures" at bounding box center [128, 11] width 63 height 5
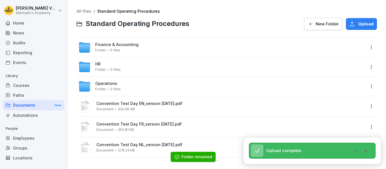
click at [366, 69] on html "[PERSON_NAME]'s Academy Home News Audits Reporting Events Library Courses Paths…" at bounding box center [193, 84] width 386 height 169
click at [329, 94] on div "Rename" at bounding box center [343, 89] width 55 height 11
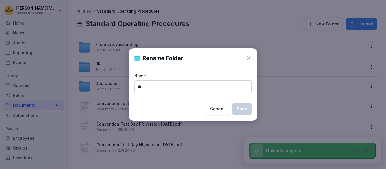
click at [164, 84] on input "**" at bounding box center [193, 87] width 118 height 13
click at [162, 89] on input "**" at bounding box center [193, 87] width 118 height 13
type input "*****"
click at [232, 103] on button "Save" at bounding box center [242, 109] width 20 height 12
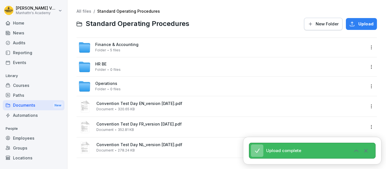
click at [105, 85] on span "Operations" at bounding box center [106, 83] width 22 height 5
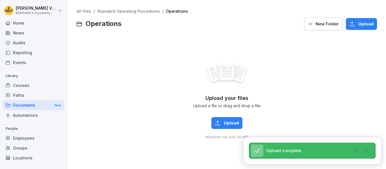
click at [327, 22] on span "New Folder" at bounding box center [327, 24] width 23 height 6
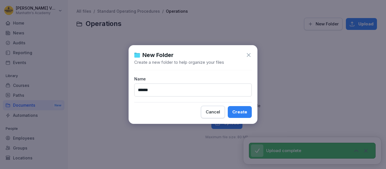
type input "*****"
click at [240, 112] on div "Create" at bounding box center [239, 112] width 15 height 6
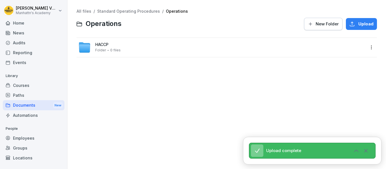
click at [107, 45] on span "HACCP" at bounding box center [101, 44] width 13 height 5
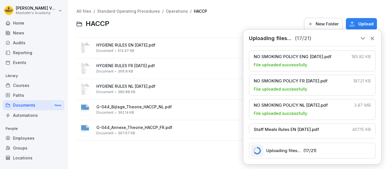
click at [180, 12] on link "Operations" at bounding box center [177, 11] width 22 height 5
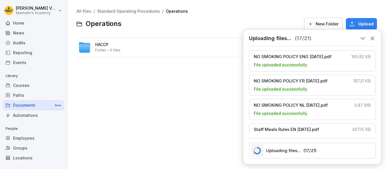
click at [362, 39] on icon at bounding box center [363, 39] width 4 height 2
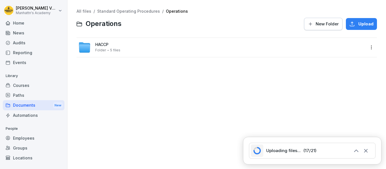
click at [127, 12] on link "Standard Operating Procedures" at bounding box center [128, 11] width 63 height 5
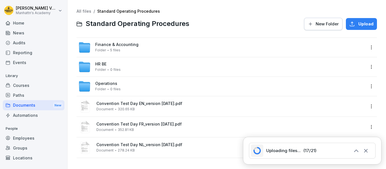
click at [109, 44] on span "Finance & Accounting" at bounding box center [116, 44] width 43 height 5
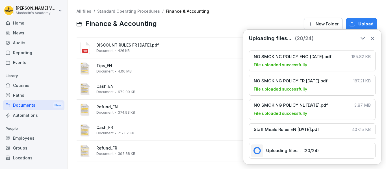
click at [128, 10] on link "Standard Operating Procedures" at bounding box center [128, 11] width 63 height 5
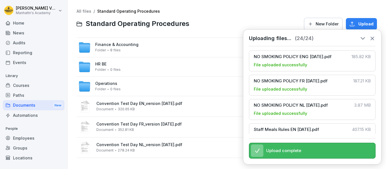
click at [105, 83] on span "Operations" at bounding box center [106, 83] width 22 height 5
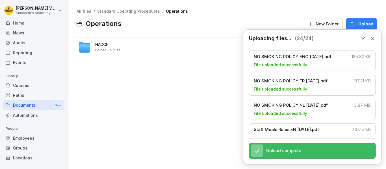
click at [325, 20] on button "New Folder" at bounding box center [323, 24] width 38 height 12
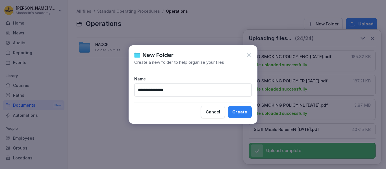
type input "**********"
click at [228, 106] on button "Create" at bounding box center [240, 112] width 24 height 12
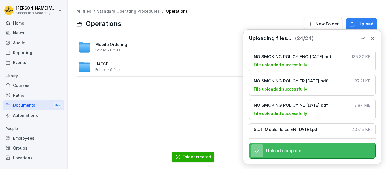
click at [111, 42] on span "Mobile Ordering" at bounding box center [111, 44] width 32 height 5
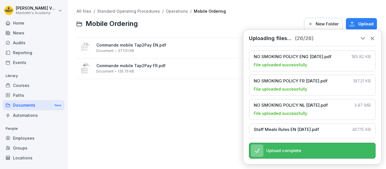
click at [174, 14] on span "Operations" at bounding box center [177, 11] width 22 height 5
click at [176, 11] on link "Operations" at bounding box center [177, 11] width 22 height 5
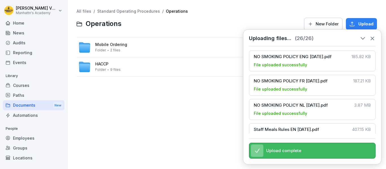
click at [318, 25] on span "New Folder" at bounding box center [327, 24] width 23 height 6
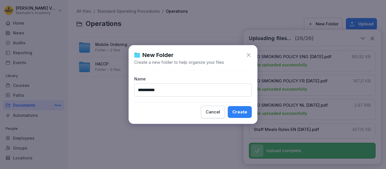
type input "**********"
click at [244, 113] on div "Create" at bounding box center [239, 112] width 15 height 6
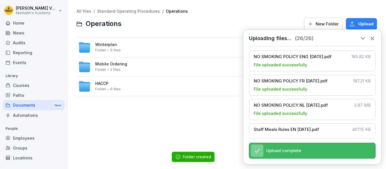
click at [102, 42] on div "Winterplan Folder 0 files" at bounding box center [221, 47] width 287 height 12
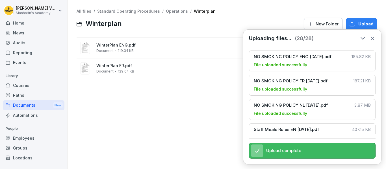
click at [176, 10] on link "Operations" at bounding box center [177, 11] width 22 height 5
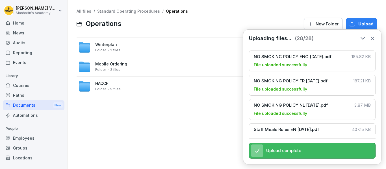
click at [324, 23] on span "New Folder" at bounding box center [327, 24] width 23 height 6
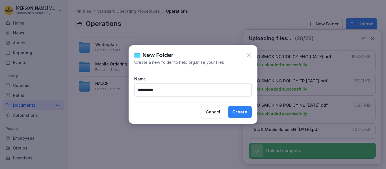
type input "*********"
click at [228, 106] on button "Create" at bounding box center [240, 112] width 24 height 12
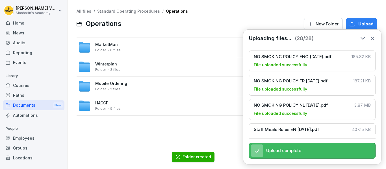
click at [113, 45] on span "MarketMan" at bounding box center [106, 44] width 23 height 5
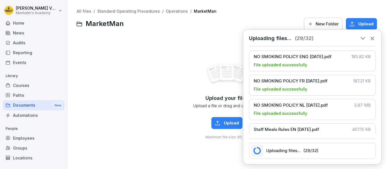
click at [166, 10] on link "Operations" at bounding box center [177, 11] width 22 height 5
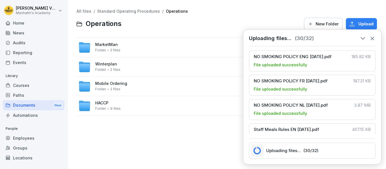
click at [328, 23] on span "New Folder" at bounding box center [327, 24] width 23 height 6
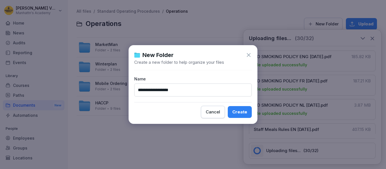
type input "**********"
click at [228, 106] on button "Create" at bounding box center [240, 112] width 24 height 12
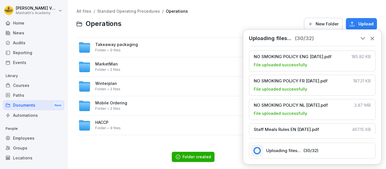
click at [115, 44] on span "Takeaway packaging" at bounding box center [116, 44] width 43 height 5
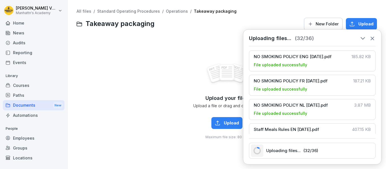
click at [365, 41] on icon at bounding box center [363, 38] width 6 height 6
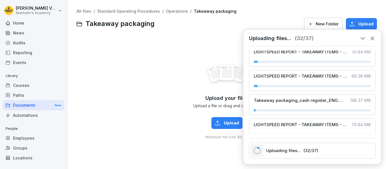
scroll to position [817, 0]
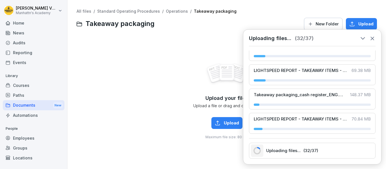
click at [129, 12] on link "Standard Operating Procedures" at bounding box center [128, 11] width 63 height 5
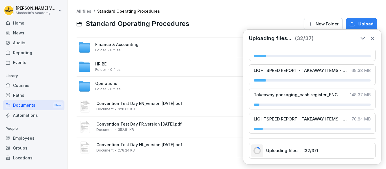
click at [102, 65] on span "HR BE" at bounding box center [100, 64] width 11 height 5
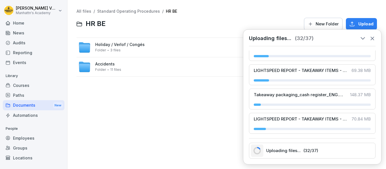
click at [316, 24] on span "New Folder" at bounding box center [327, 24] width 23 height 6
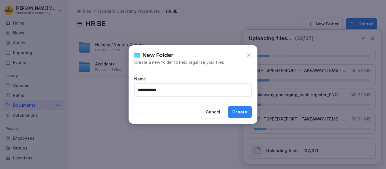
type input "**********"
click at [238, 115] on div "Create" at bounding box center [239, 112] width 15 height 6
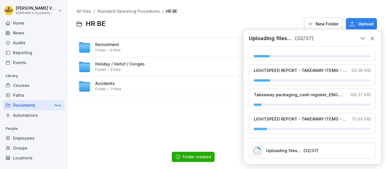
click at [113, 45] on span "Recruitment" at bounding box center [107, 44] width 24 height 5
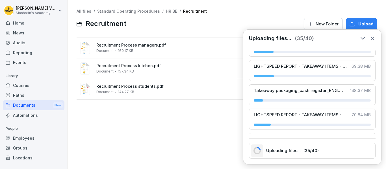
click at [170, 12] on link "HR BE" at bounding box center [171, 11] width 11 height 5
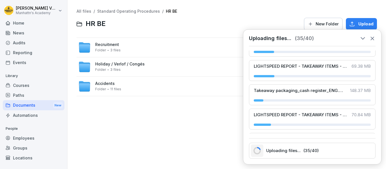
click at [140, 10] on link "Standard Operating Procedures" at bounding box center [128, 11] width 63 height 5
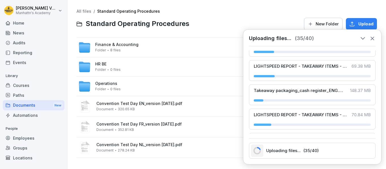
click at [84, 11] on link "All files" at bounding box center [84, 11] width 15 height 5
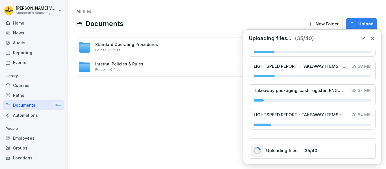
click at [115, 62] on span "Internal Policies & Rules" at bounding box center [119, 64] width 48 height 5
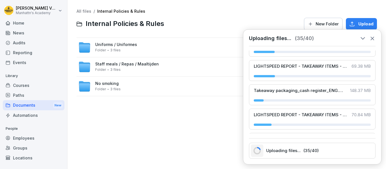
click at [82, 11] on link "All files" at bounding box center [84, 11] width 15 height 5
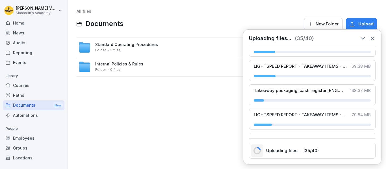
click at [118, 64] on span "Internal Policies & Rules" at bounding box center [119, 64] width 48 height 5
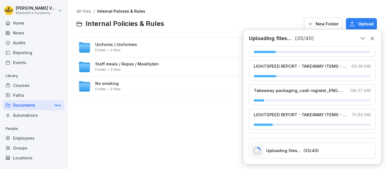
click at [85, 10] on link "All files" at bounding box center [84, 11] width 15 height 5
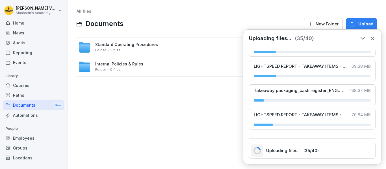
click at [108, 45] on span "Standard Operating Procedures" at bounding box center [126, 44] width 63 height 5
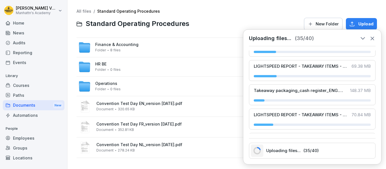
scroll to position [2, 0]
click at [363, 39] on icon at bounding box center [363, 39] width 4 height 2
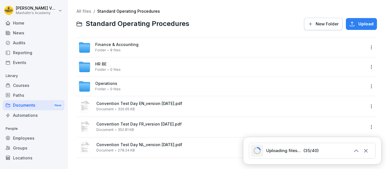
click at [366, 103] on html "[PERSON_NAME]'s Academy Home News Audits Reporting Events Library Courses Paths…" at bounding box center [193, 84] width 386 height 169
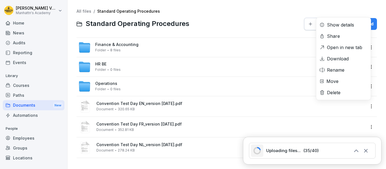
click at [99, 62] on html "[PERSON_NAME]'s Academy Home News Audits Reporting Events Library Courses Paths…" at bounding box center [193, 84] width 386 height 169
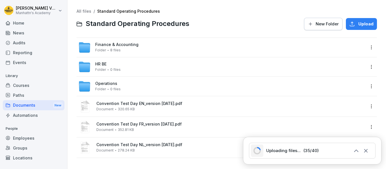
click at [99, 62] on span "HR BE" at bounding box center [100, 64] width 11 height 5
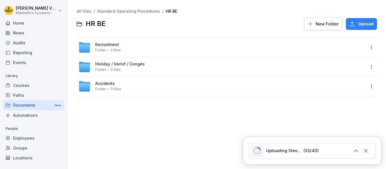
click at [109, 45] on span "Recruitment" at bounding box center [107, 44] width 24 height 5
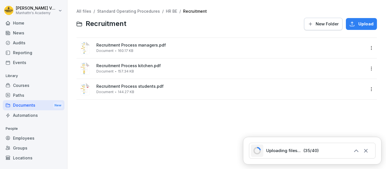
click at [323, 23] on span "New Folder" at bounding box center [327, 24] width 23 height 6
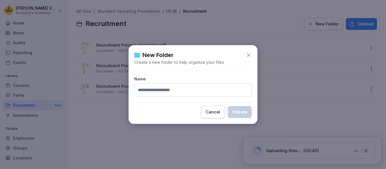
click at [163, 90] on input at bounding box center [193, 90] width 118 height 13
type input "**********"
click at [243, 114] on div "Create" at bounding box center [239, 112] width 15 height 6
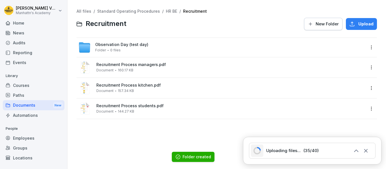
click at [147, 12] on link "Standard Operating Procedures" at bounding box center [128, 11] width 63 height 5
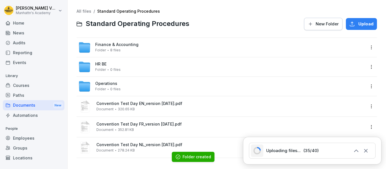
click at [367, 109] on html "[PERSON_NAME]'s Academy Home News Audits Reporting Events Library Courses Paths…" at bounding box center [193, 84] width 386 height 169
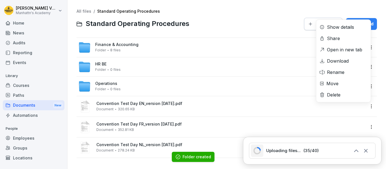
click at [335, 81] on div "Move" at bounding box center [333, 83] width 12 height 7
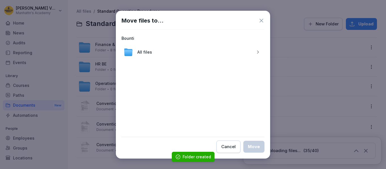
click at [256, 50] on icon "button" at bounding box center [258, 52] width 4 height 4
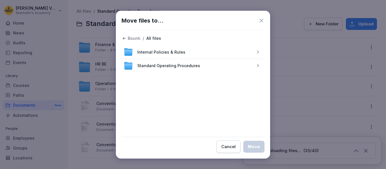
click at [258, 62] on button "button" at bounding box center [257, 65] width 9 height 9
click at [256, 64] on div "button" at bounding box center [257, 66] width 9 height 4
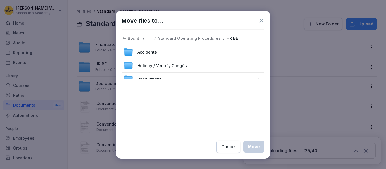
scroll to position [7, 0]
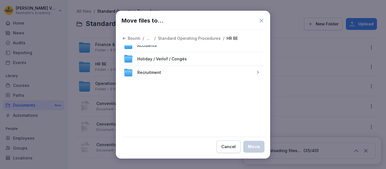
click at [256, 70] on icon "button" at bounding box center [258, 72] width 4 height 4
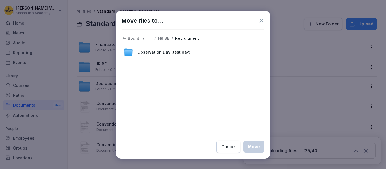
click at [170, 52] on span "Observation Day (test day)" at bounding box center [163, 52] width 53 height 6
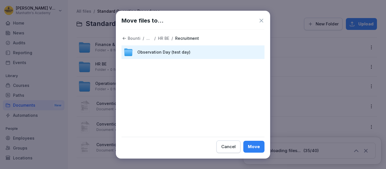
click at [251, 145] on div "Move" at bounding box center [254, 147] width 12 height 6
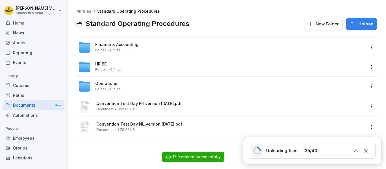
click at [368, 106] on html "[PERSON_NAME]'s Academy Home News Audits Reporting Events Library Courses Paths…" at bounding box center [193, 84] width 386 height 169
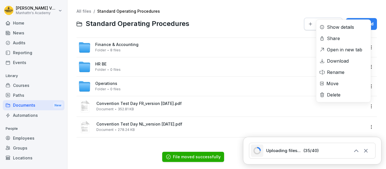
click at [336, 83] on div "Move" at bounding box center [333, 83] width 12 height 7
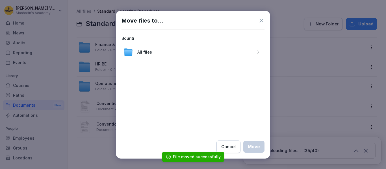
click at [259, 51] on icon "button" at bounding box center [258, 52] width 4 height 4
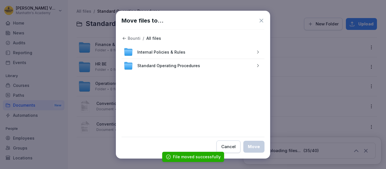
click at [257, 65] on icon "button" at bounding box center [258, 66] width 4 height 4
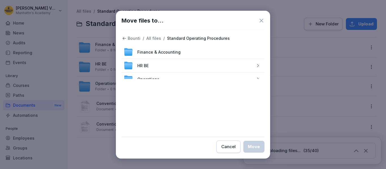
click at [257, 65] on div "button" at bounding box center [257, 66] width 9 height 4
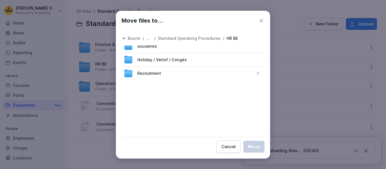
scroll to position [7, 0]
click at [256, 72] on icon "button" at bounding box center [258, 72] width 4 height 4
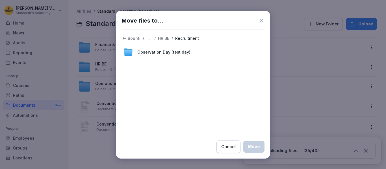
scroll to position [0, 0]
click at [156, 54] on span "Observation Day (test day)" at bounding box center [163, 52] width 53 height 6
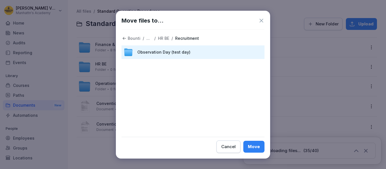
click at [255, 145] on div "Move" at bounding box center [254, 147] width 12 height 6
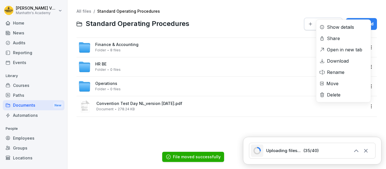
click at [366, 107] on html "[PERSON_NAME]'s Academy Home News Audits Reporting Events Library Courses Paths…" at bounding box center [193, 84] width 386 height 169
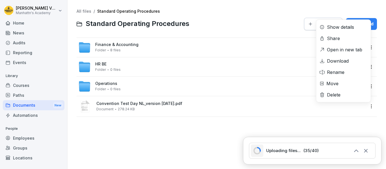
click at [340, 82] on div "Move" at bounding box center [343, 83] width 55 height 11
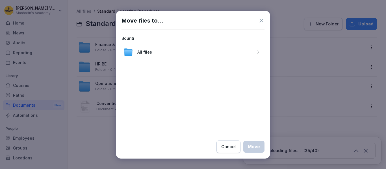
click at [258, 52] on icon "button" at bounding box center [258, 52] width 4 height 4
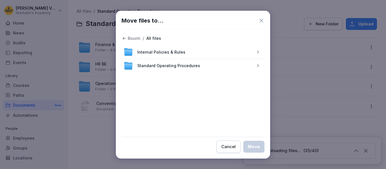
click at [258, 64] on icon "button" at bounding box center [258, 66] width 4 height 4
click at [256, 64] on icon "button" at bounding box center [258, 66] width 4 height 4
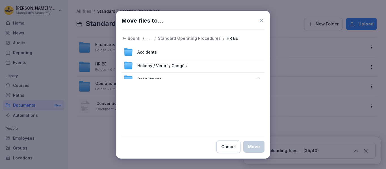
scroll to position [7, 0]
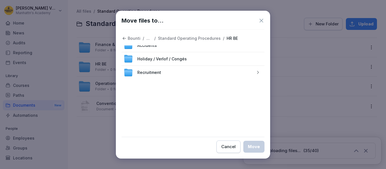
click at [256, 73] on icon "button" at bounding box center [258, 72] width 4 height 4
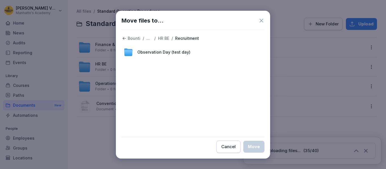
scroll to position [0, 0]
click at [199, 54] on div "Observation Day (test day)" at bounding box center [193, 53] width 143 height 14
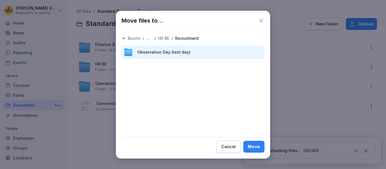
click at [251, 147] on div "Move" at bounding box center [254, 147] width 12 height 6
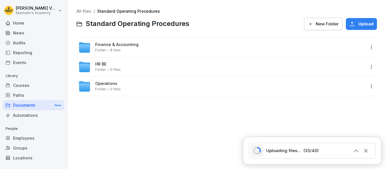
click at [316, 25] on span "New Folder" at bounding box center [327, 24] width 23 height 6
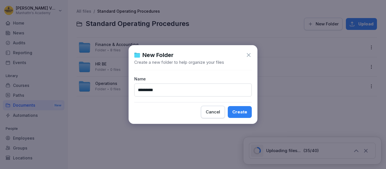
type input "*********"
click at [239, 110] on div "Create" at bounding box center [239, 112] width 15 height 6
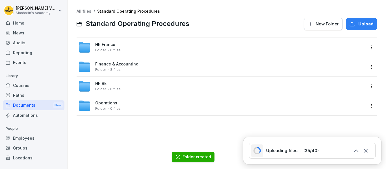
click at [104, 43] on span "HR France" at bounding box center [105, 44] width 20 height 5
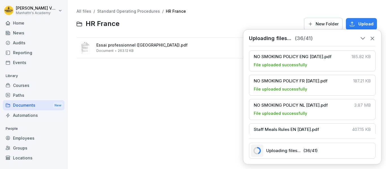
click at [365, 39] on icon at bounding box center [363, 38] width 6 height 6
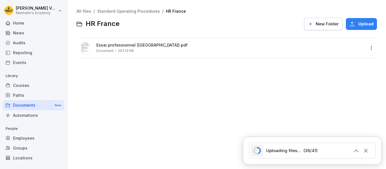
click at [146, 11] on link "Standard Operating Procedures" at bounding box center [128, 11] width 63 height 5
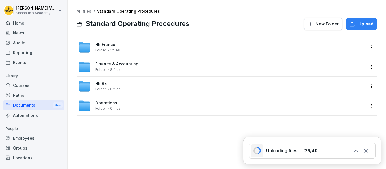
click at [102, 84] on span "HR BE" at bounding box center [100, 83] width 11 height 5
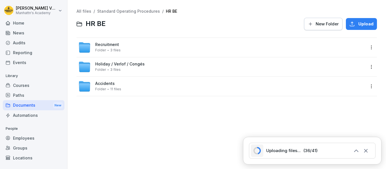
click at [103, 44] on span "Recruitment" at bounding box center [107, 44] width 24 height 5
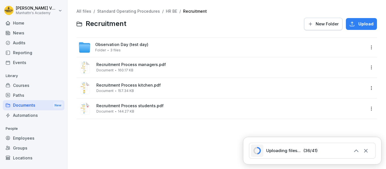
click at [140, 12] on link "Standard Operating Procedures" at bounding box center [128, 11] width 63 height 5
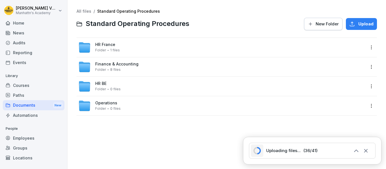
click at [317, 24] on span "New Folder" at bounding box center [327, 24] width 23 height 6
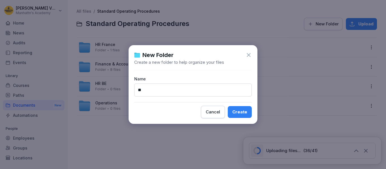
type input "**"
click at [244, 111] on div "Create" at bounding box center [239, 112] width 15 height 6
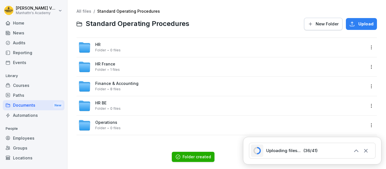
click at [370, 103] on html "[PERSON_NAME]'s Academy Home News Audits Reporting Events Library Courses Paths…" at bounding box center [193, 84] width 386 height 169
click at [365, 67] on html "[PERSON_NAME]'s Academy Home News Audits Reporting Events Library Courses Paths…" at bounding box center [193, 84] width 386 height 169
click at [366, 67] on html "[PERSON_NAME]'s Academy Home News Audits Reporting Events Library Courses Paths…" at bounding box center [193, 84] width 386 height 169
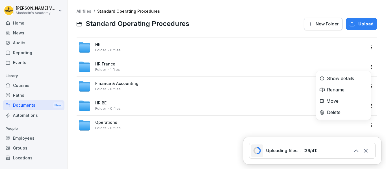
click at [336, 100] on div "Move" at bounding box center [333, 101] width 12 height 7
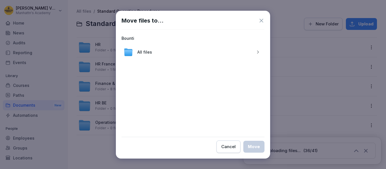
click at [258, 53] on icon "button" at bounding box center [258, 52] width 4 height 4
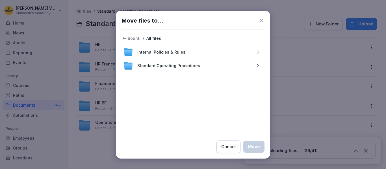
click at [258, 64] on icon "button" at bounding box center [258, 66] width 4 height 4
click at [258, 64] on div "HR" at bounding box center [193, 66] width 143 height 14
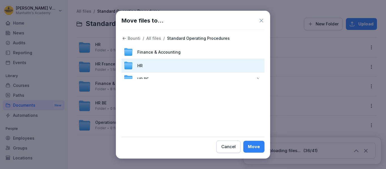
click at [254, 145] on div "Move" at bounding box center [254, 147] width 12 height 6
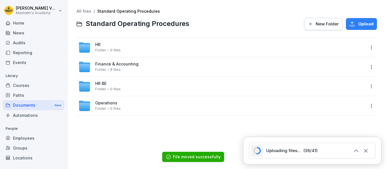
click at [368, 87] on html "[PERSON_NAME]'s Academy Home News Audits Reporting Events Library Courses Paths…" at bounding box center [193, 84] width 386 height 169
click at [333, 119] on div "Move" at bounding box center [333, 120] width 12 height 7
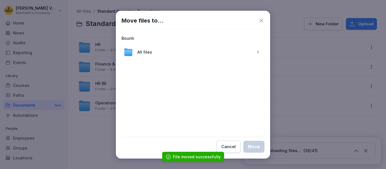
click at [260, 52] on icon "button" at bounding box center [258, 52] width 4 height 4
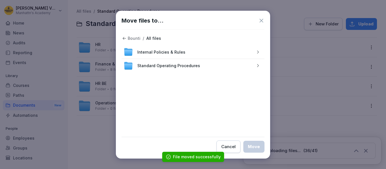
click at [257, 65] on icon "button" at bounding box center [258, 66] width 4 height 4
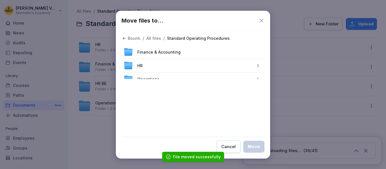
click at [173, 65] on div "HR" at bounding box center [193, 66] width 143 height 14
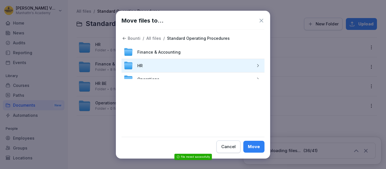
click at [253, 144] on div "Move" at bounding box center [254, 147] width 12 height 6
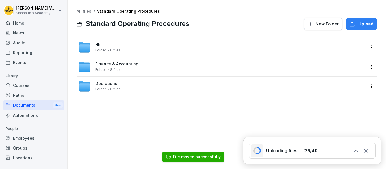
click at [81, 10] on link "All files" at bounding box center [84, 11] width 15 height 5
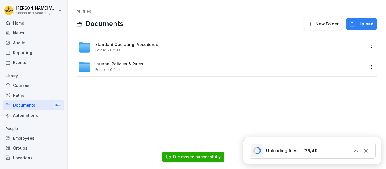
click at [115, 65] on span "Internal Policies & Rules" at bounding box center [119, 64] width 48 height 5
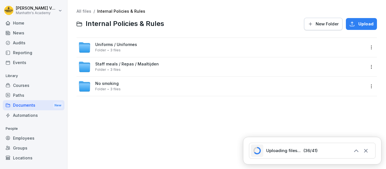
drag, startPoint x: 83, startPoint y: 15, endPoint x: 85, endPoint y: 13, distance: 3.0
click at [83, 15] on div "All files / Internal Policies & Rules Internal Policies & Rules New Folder Uplo…" at bounding box center [227, 20] width 301 height 22
click at [85, 12] on link "All files" at bounding box center [84, 11] width 15 height 5
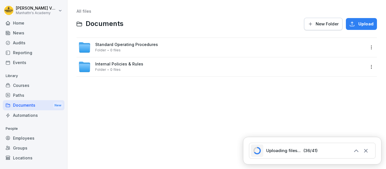
click at [127, 47] on div "Standard Operating Procedures Folder 0 files" at bounding box center [126, 47] width 63 height 10
